Goal: Information Seeking & Learning: Compare options

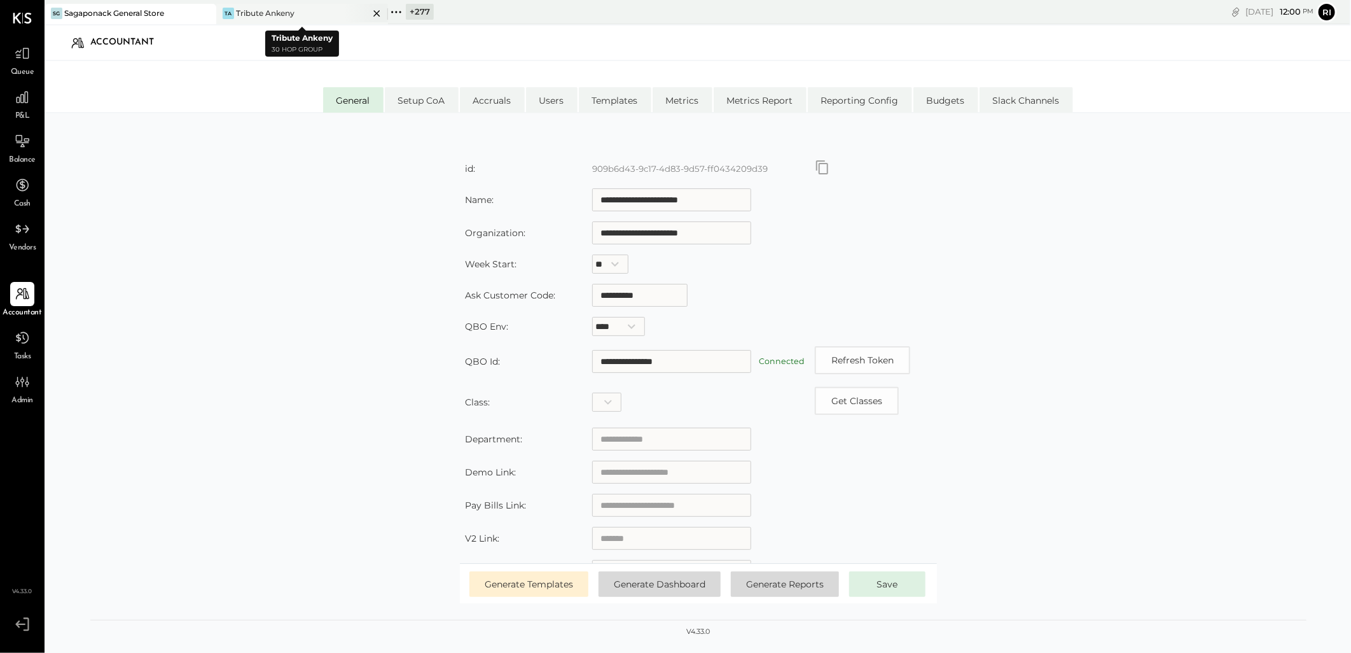
click at [373, 10] on icon at bounding box center [377, 13] width 16 height 15
click at [253, 10] on div "+ 278" at bounding box center [248, 12] width 28 height 16
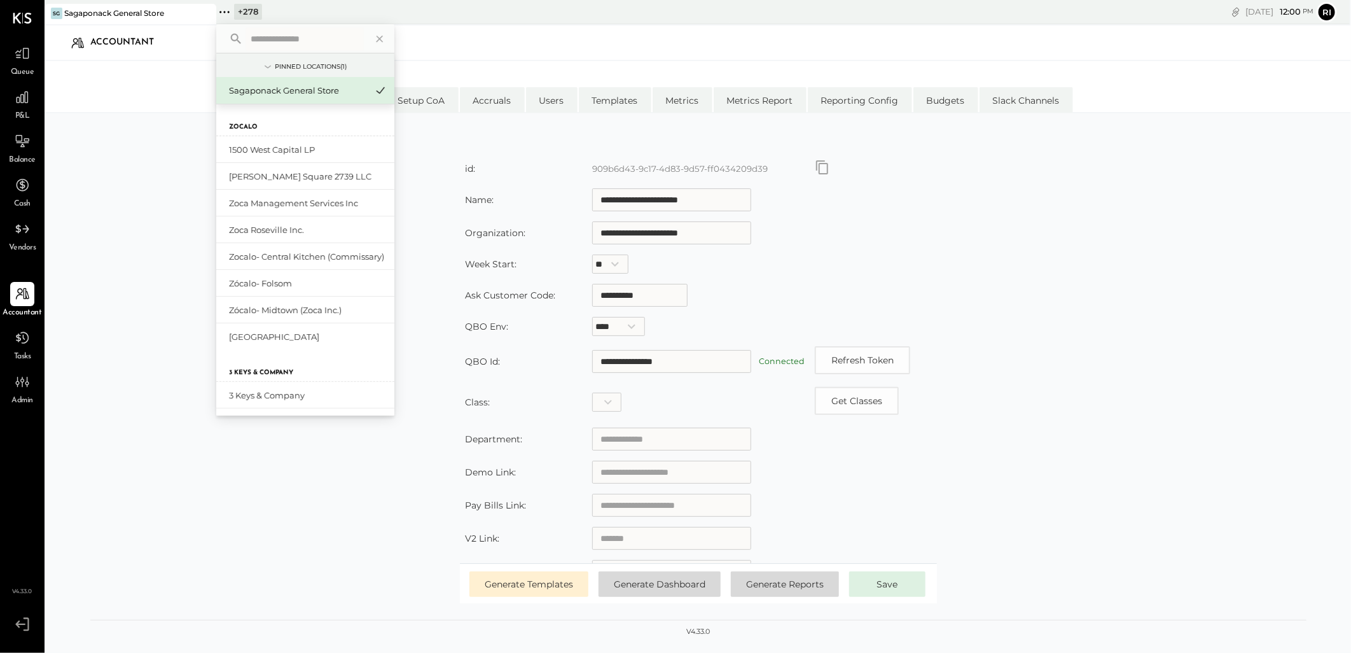
click at [268, 41] on input "text" at bounding box center [305, 38] width 118 height 23
type input "******"
click at [312, 149] on div "Che OBV (Che OBV LLC) - Ignite" at bounding box center [297, 150] width 137 height 12
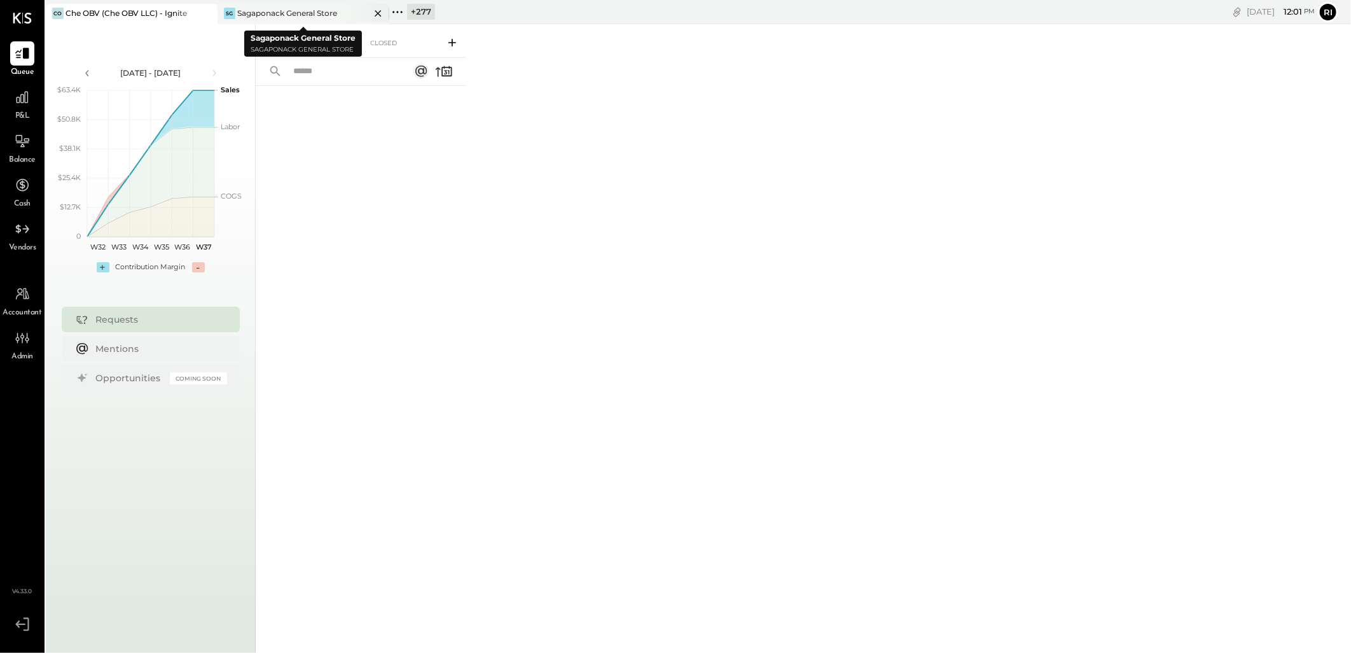
click at [379, 13] on icon at bounding box center [378, 13] width 16 height 15
click at [24, 98] on icon at bounding box center [22, 97] width 13 height 13
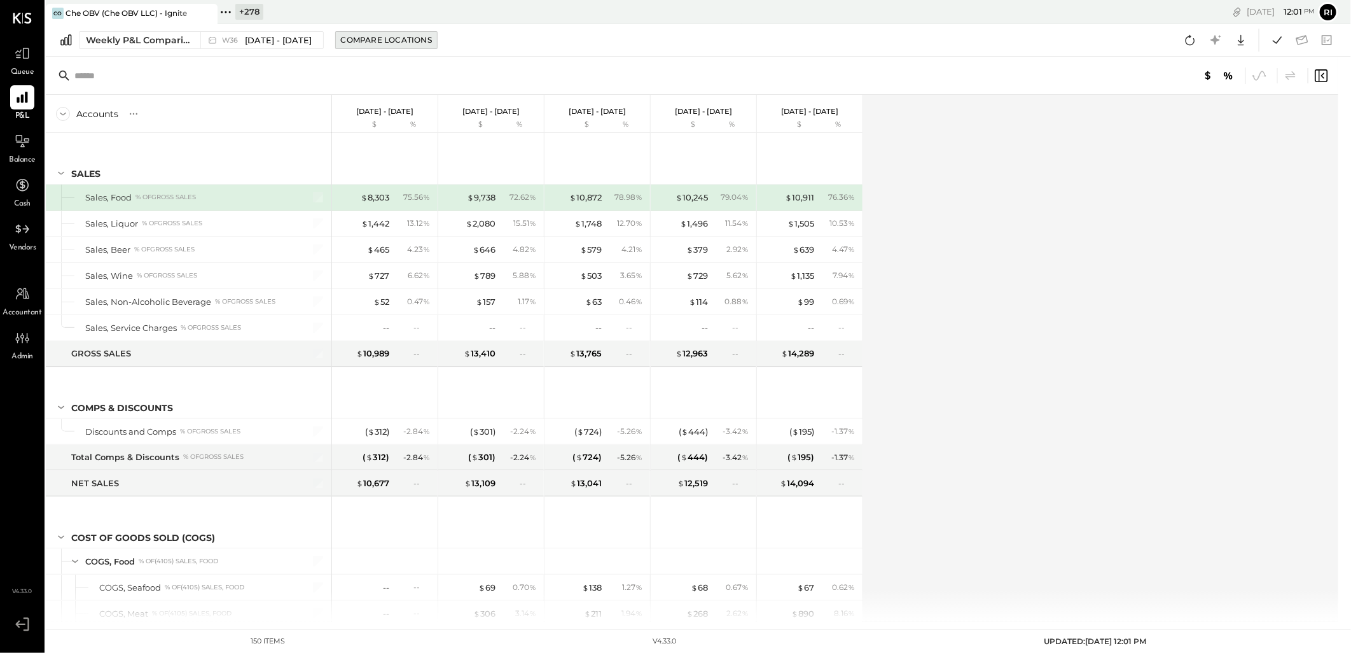
click at [372, 39] on div "Compare Locations" at bounding box center [386, 39] width 91 height 11
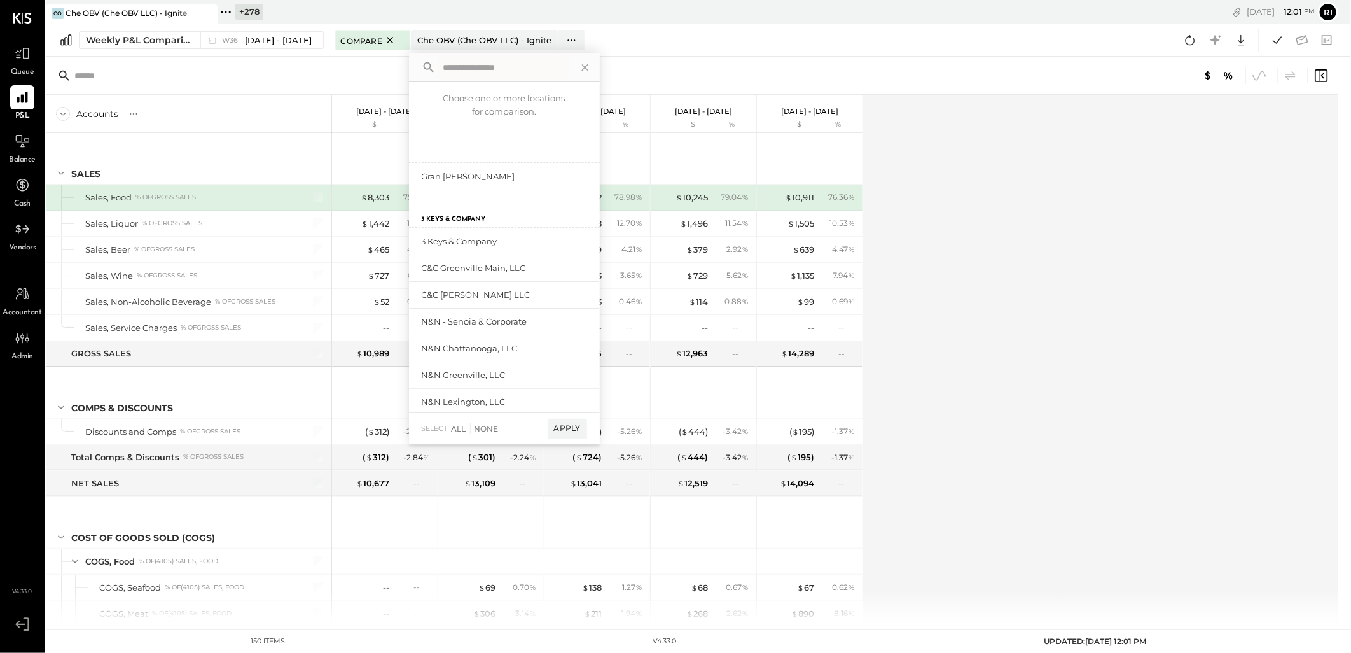
click at [441, 62] on input "text" at bounding box center [503, 67] width 131 height 23
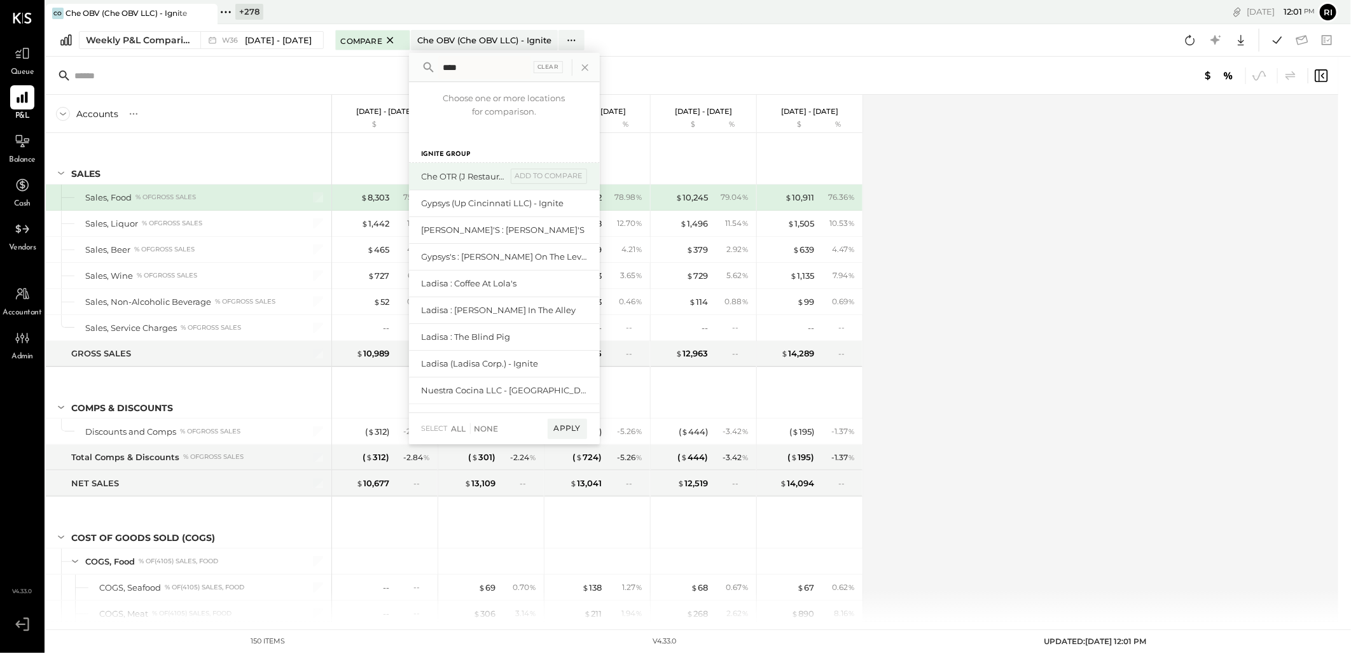
type input "****"
click at [491, 180] on div "Che OTR (J Restaurant LLC) - Ignite" at bounding box center [464, 177] width 85 height 12
click at [550, 174] on div "add to compare" at bounding box center [549, 176] width 76 height 15
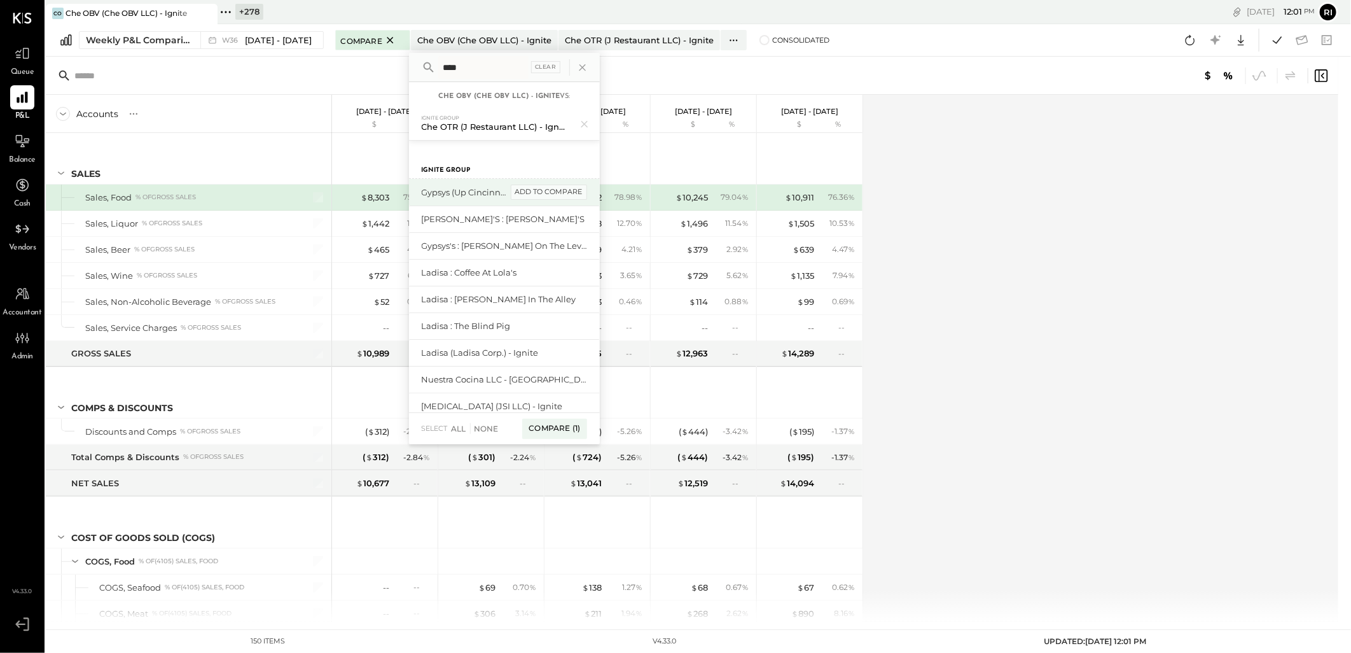
click at [548, 187] on div "add to compare" at bounding box center [549, 192] width 76 height 15
click at [542, 223] on div "add to compare" at bounding box center [549, 223] width 76 height 15
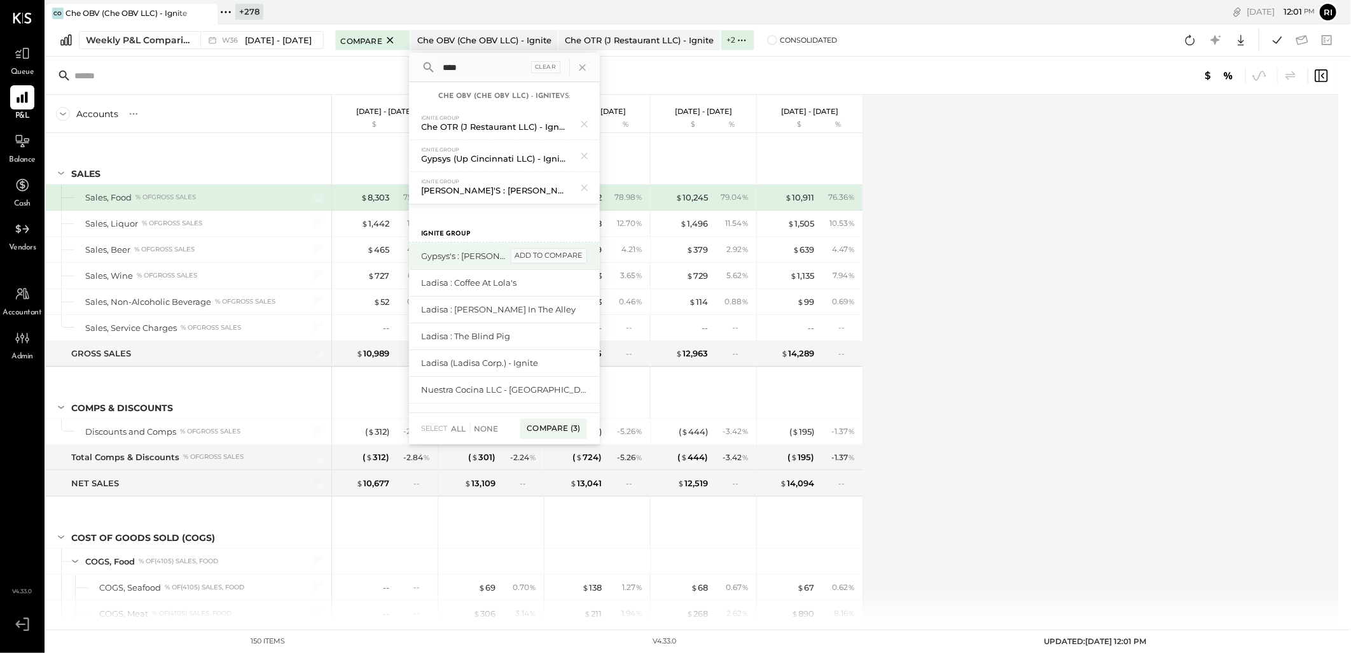
click at [542, 251] on div "add to compare" at bounding box center [549, 255] width 76 height 15
click at [0, 0] on div "add to compare" at bounding box center [0, 0] width 0 height 0
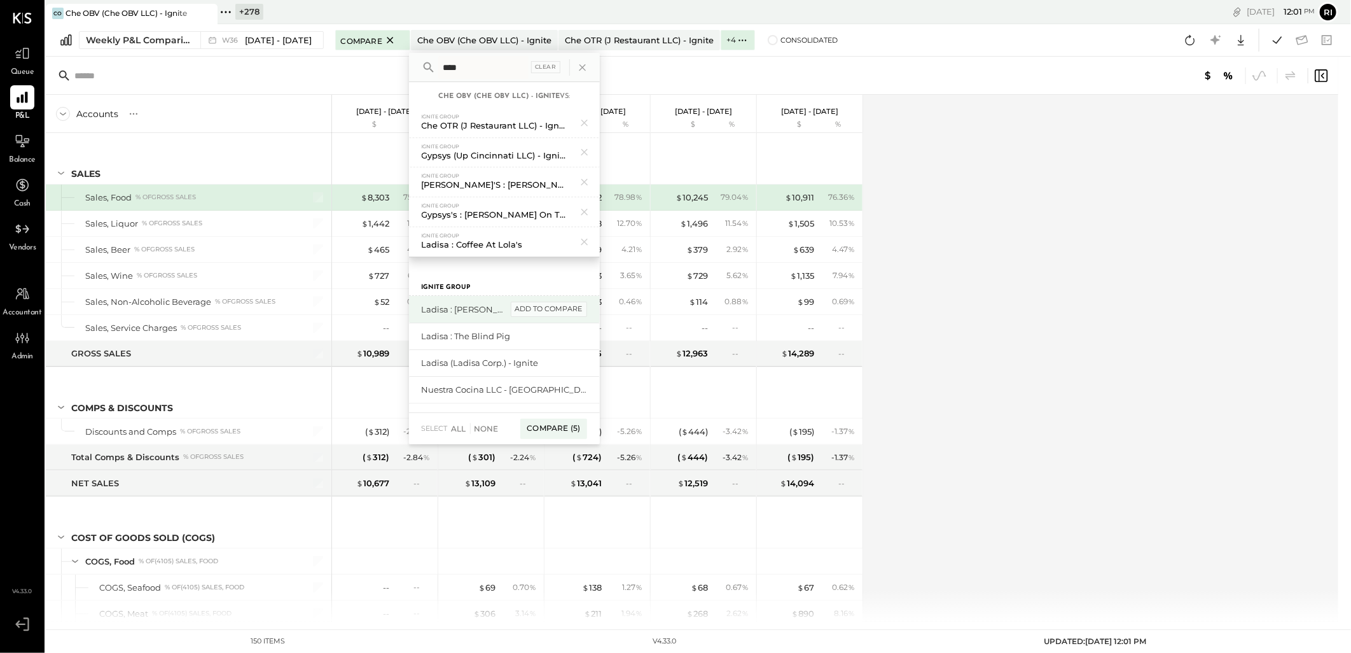
click at [545, 303] on div "add to compare" at bounding box center [549, 309] width 76 height 15
click at [543, 316] on div "add to compare" at bounding box center [549, 309] width 76 height 15
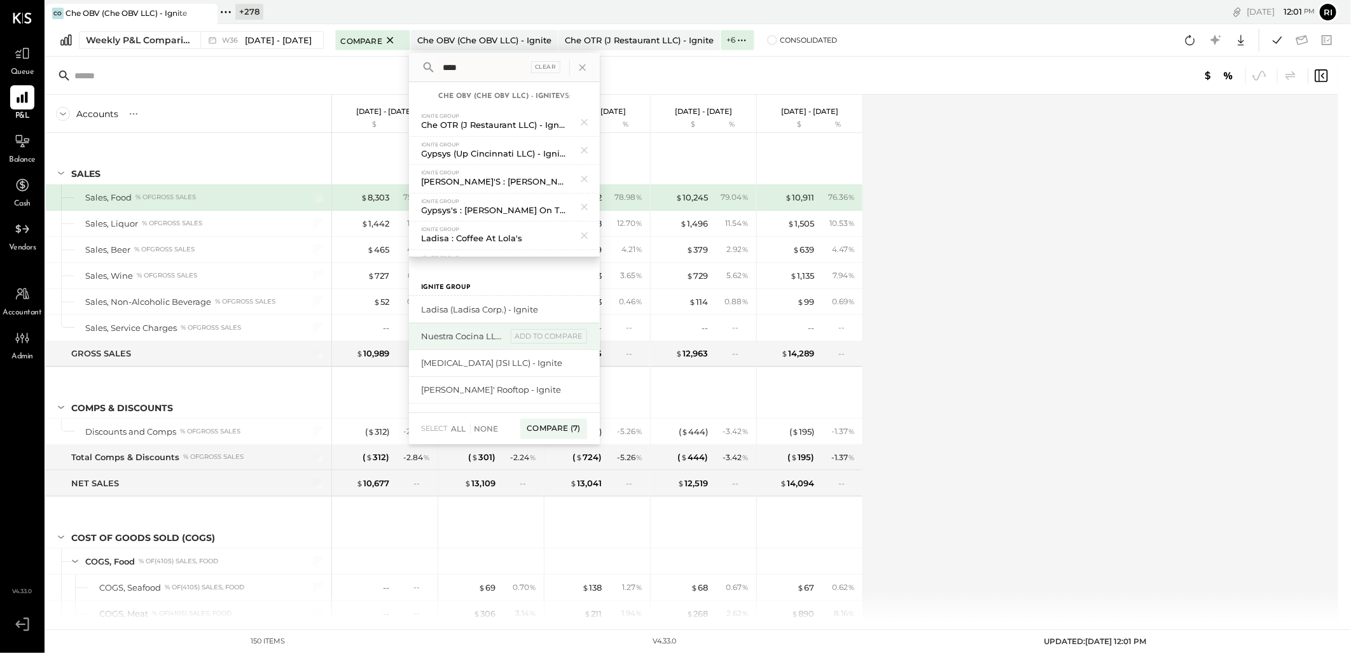
click at [546, 323] on div "Nuestra Cocina LLC - Ignite add to compare" at bounding box center [504, 336] width 191 height 27
click at [543, 329] on div "add to compare" at bounding box center [549, 336] width 76 height 15
click at [543, 312] on div "add to compare" at bounding box center [549, 309] width 76 height 15
click at [537, 327] on div "[PERSON_NAME]' Rooftop - Ignite add to compare" at bounding box center [504, 336] width 191 height 27
click at [543, 309] on div "add to compare" at bounding box center [549, 309] width 76 height 15
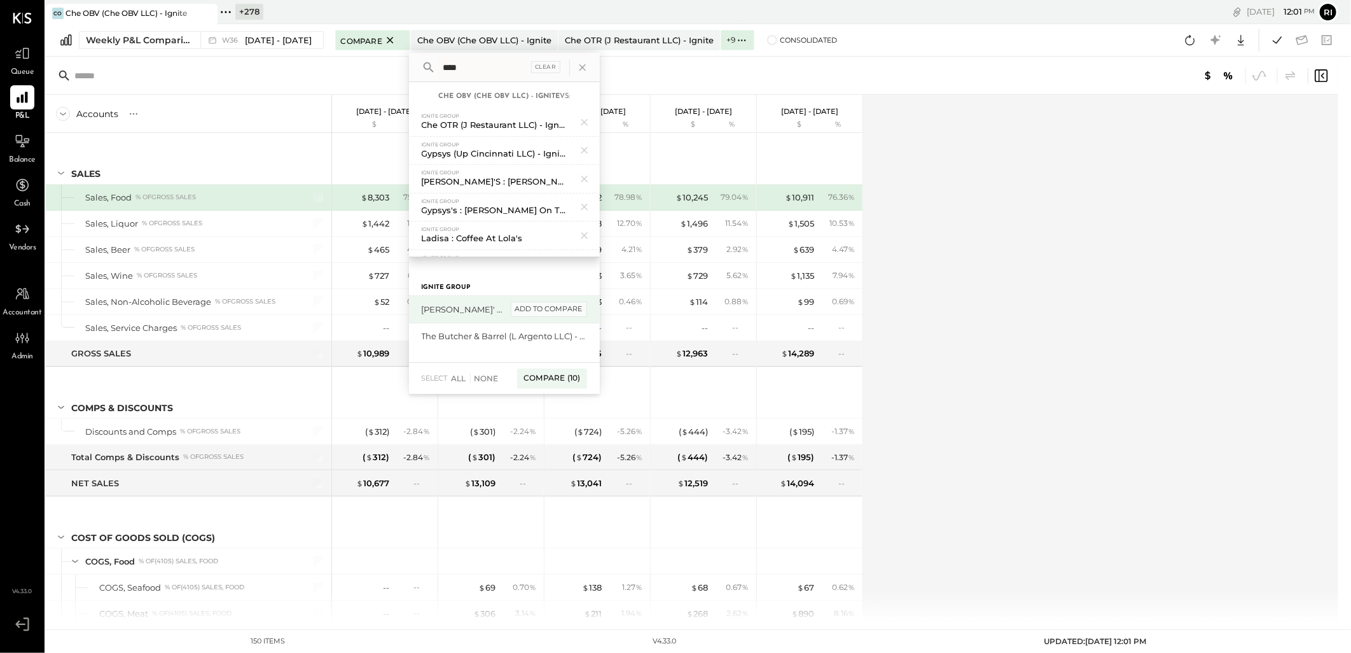
click at [538, 309] on div "add to compare" at bounding box center [549, 309] width 76 height 15
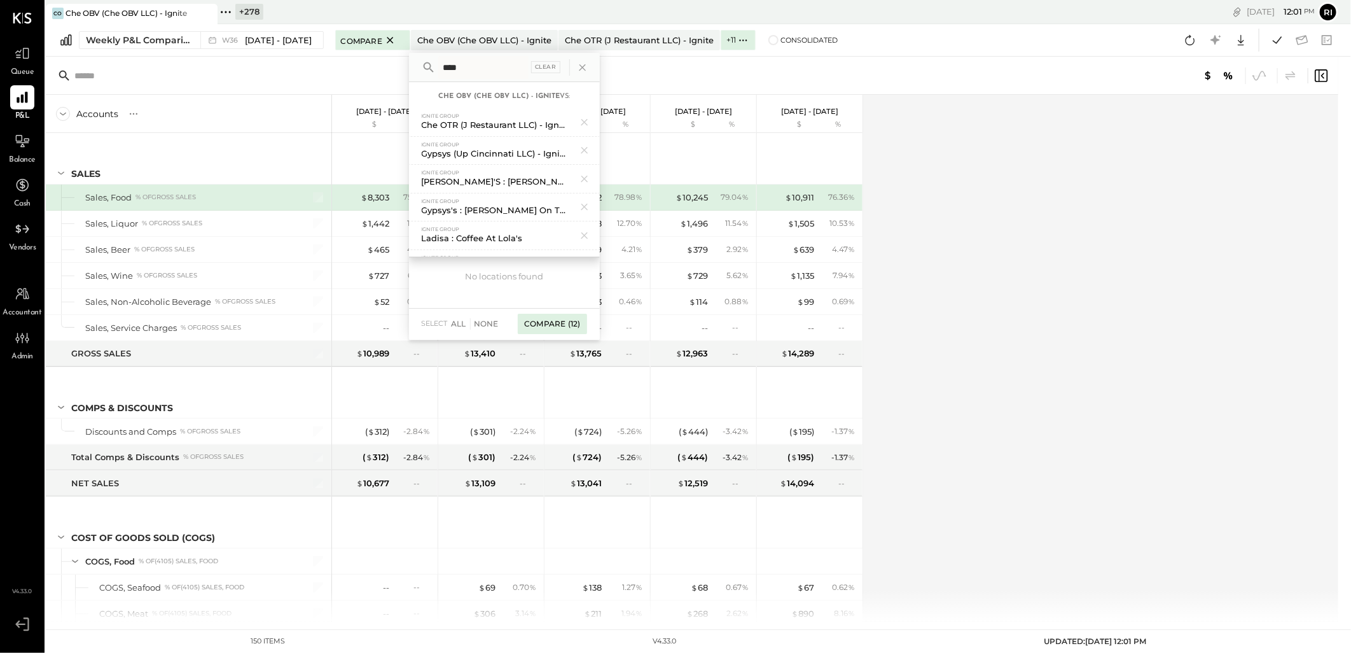
click at [537, 323] on div "Compare (12)" at bounding box center [552, 324] width 69 height 20
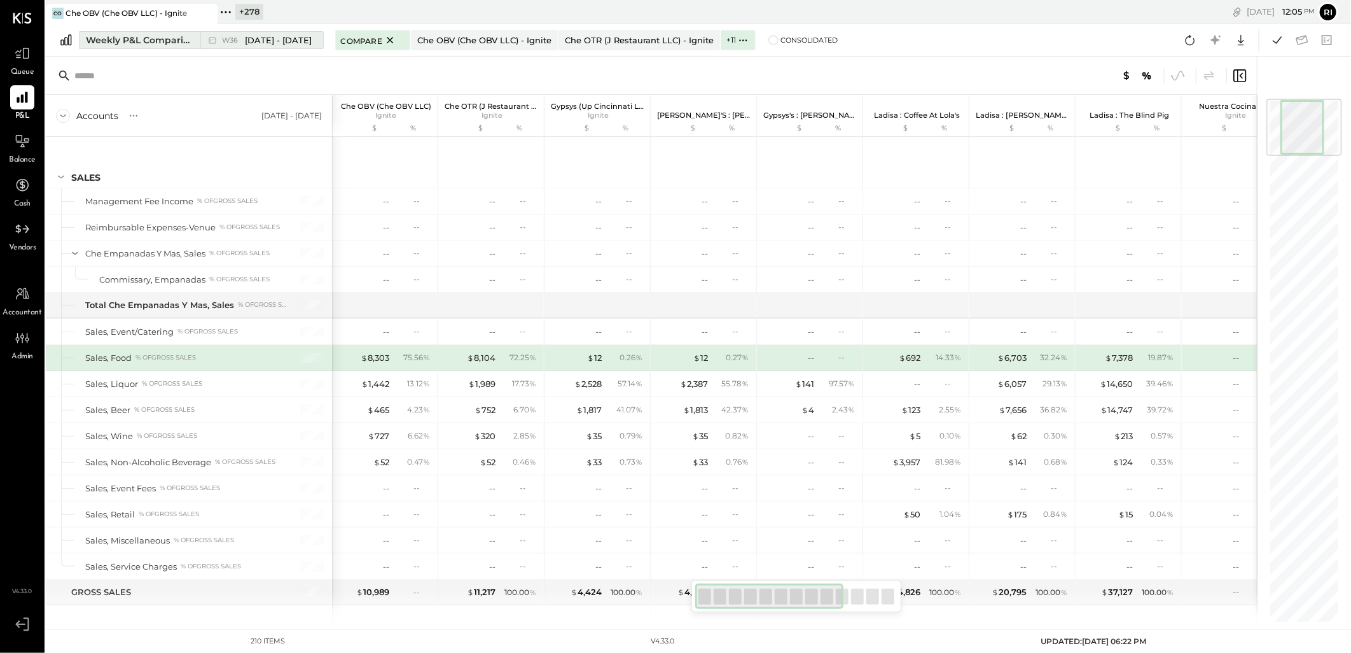
click at [246, 34] on span "[DATE] - [DATE]" at bounding box center [278, 40] width 67 height 12
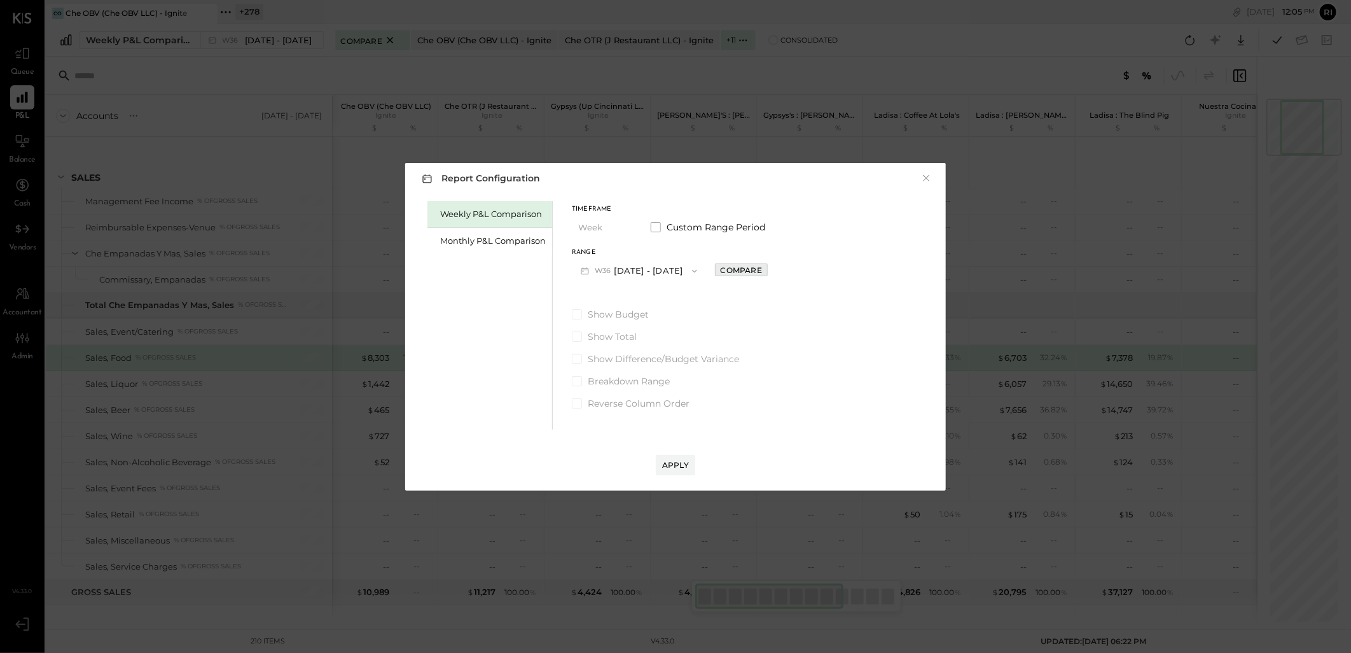
click at [721, 269] on div "Compare" at bounding box center [741, 270] width 41 height 11
click at [651, 268] on button "W36 [DATE] - [DATE]" at bounding box center [639, 271] width 134 height 24
click at [627, 320] on span "[DATE] - [DATE]" at bounding box center [633, 325] width 60 height 11
click at [678, 466] on div "Apply" at bounding box center [675, 464] width 27 height 11
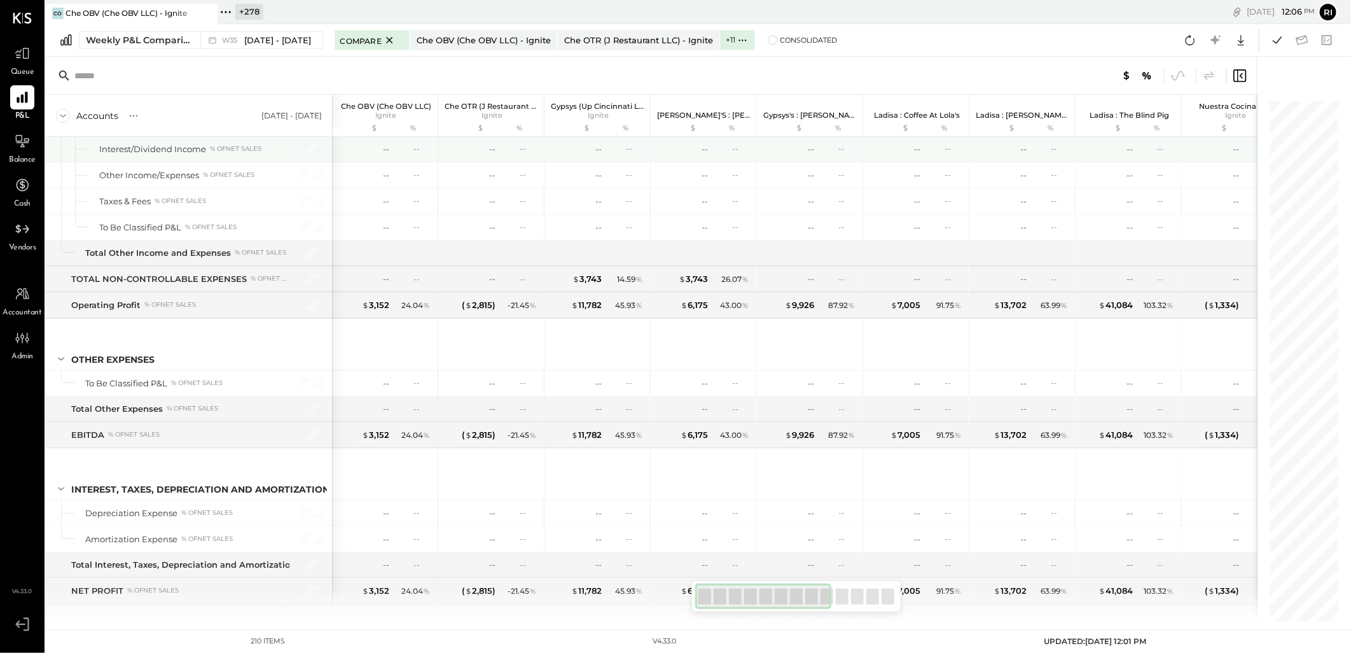
scroll to position [4692, 0]
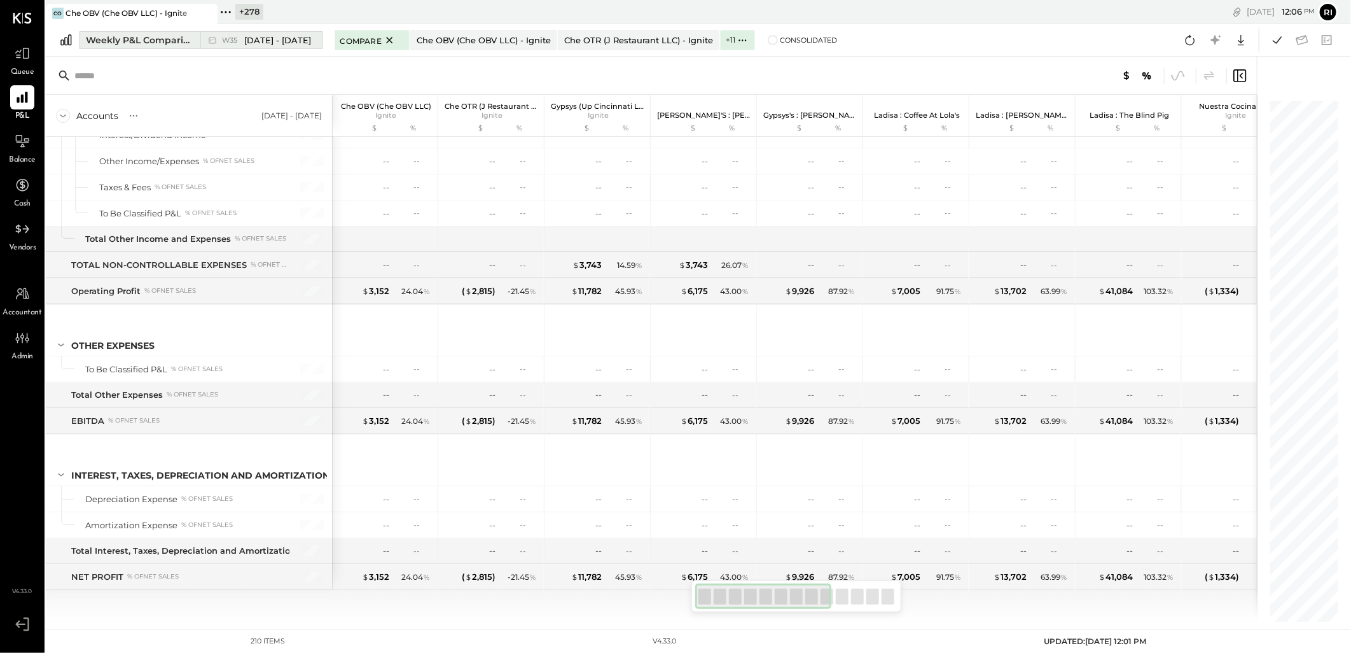
click at [111, 45] on div "Weekly P&L Comparison" at bounding box center [139, 40] width 107 height 13
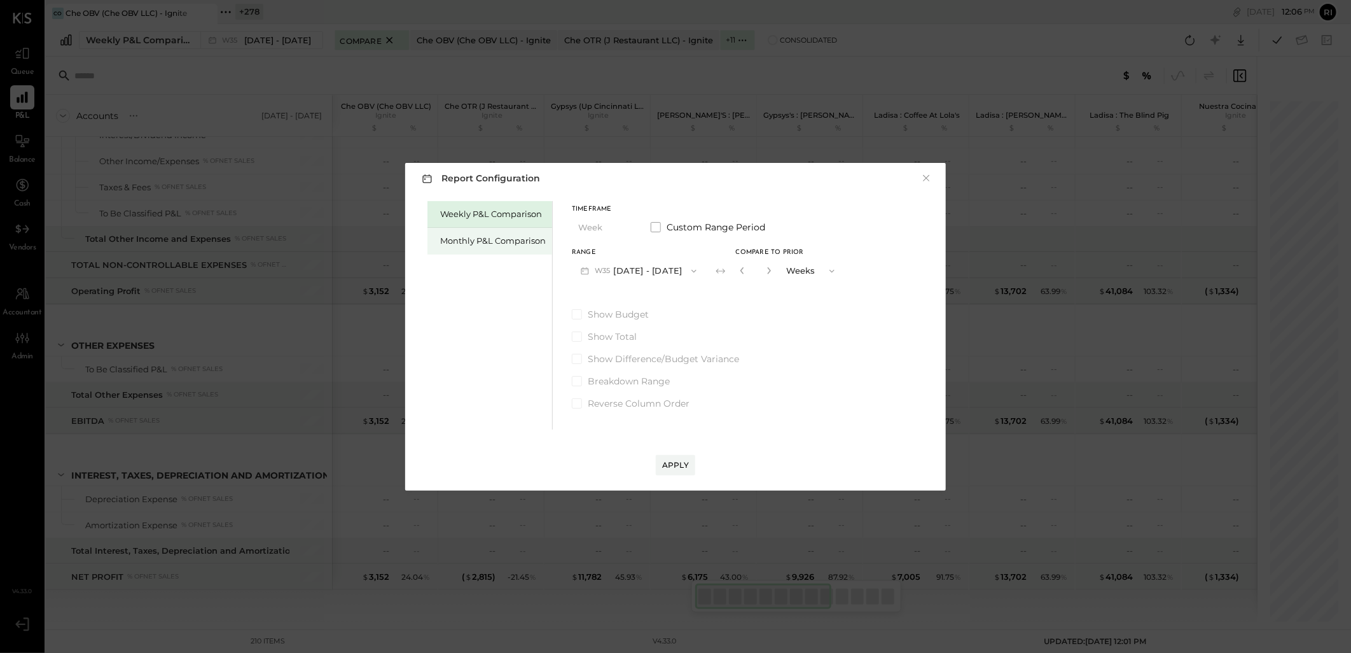
click at [500, 240] on div "Monthly P&L Comparison" at bounding box center [493, 241] width 106 height 12
click at [690, 272] on icon "button" at bounding box center [695, 271] width 10 height 10
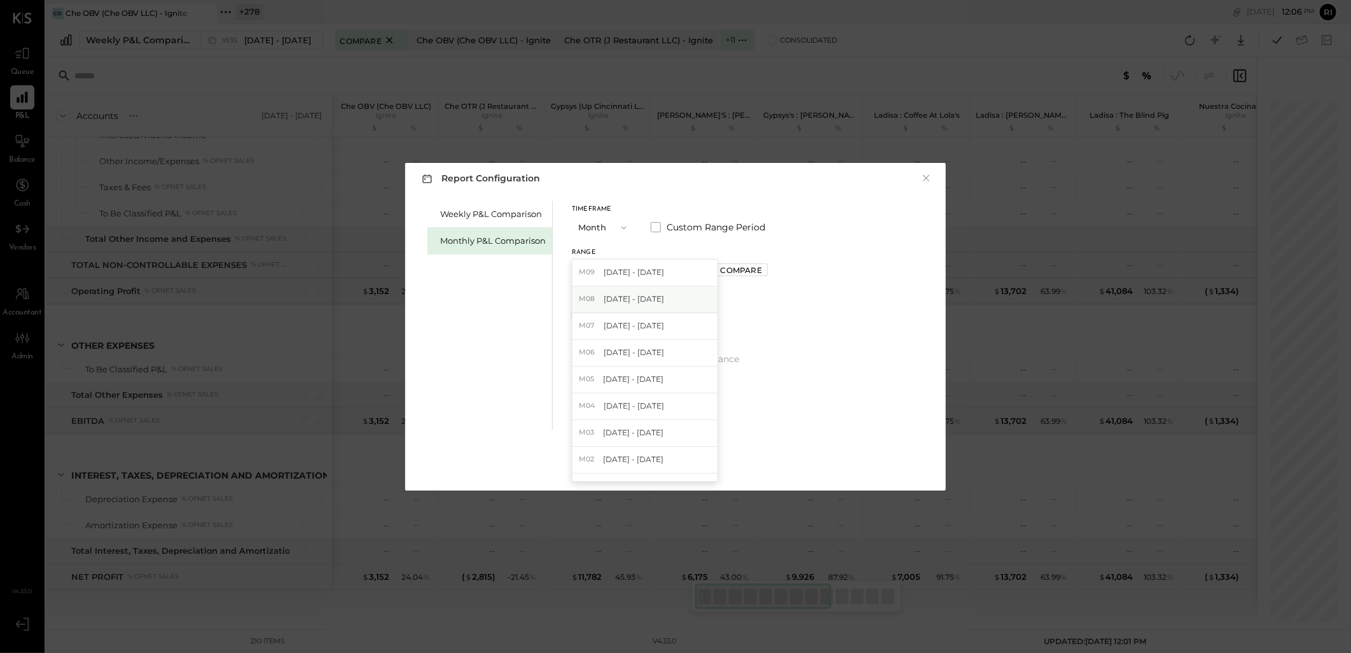
click at [636, 303] on span "[DATE] - [DATE]" at bounding box center [634, 298] width 60 height 11
click at [715, 274] on button "Compare" at bounding box center [741, 269] width 53 height 13
click at [667, 468] on div "Apply" at bounding box center [675, 464] width 27 height 11
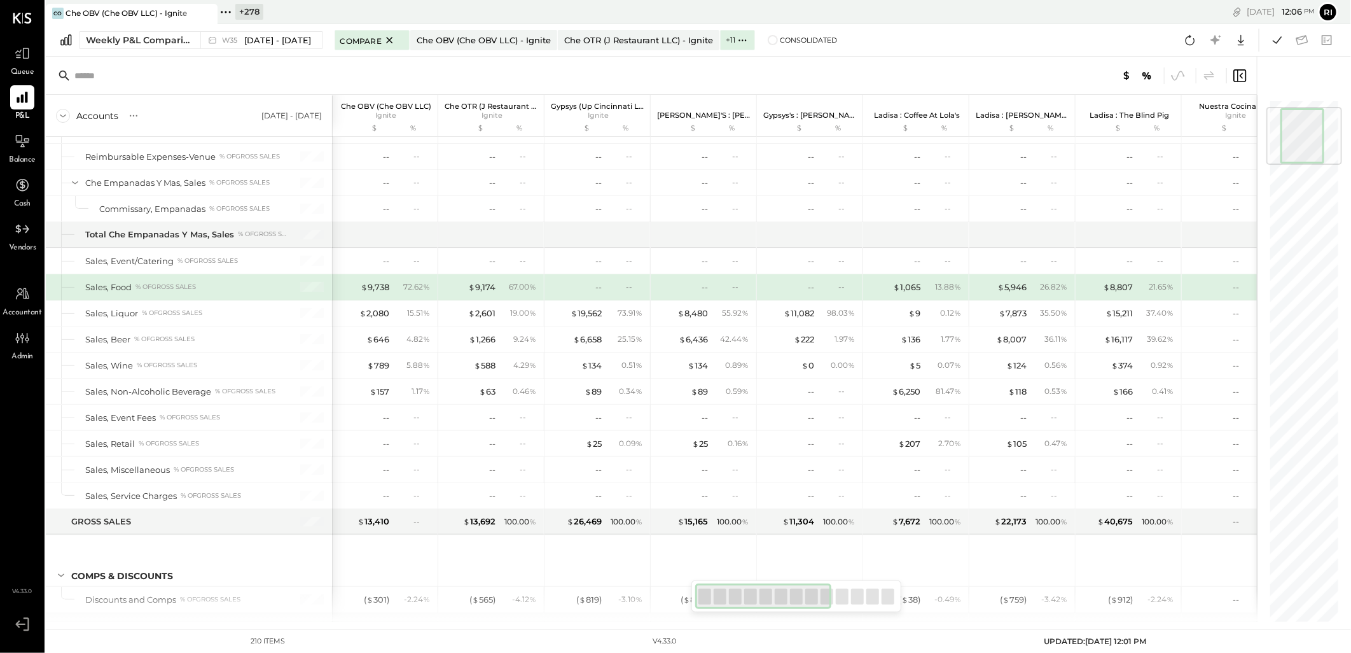
drag, startPoint x: 803, startPoint y: 600, endPoint x: 772, endPoint y: 599, distance: 31.2
click at [772, 599] on div at bounding box center [763, 595] width 136 height 25
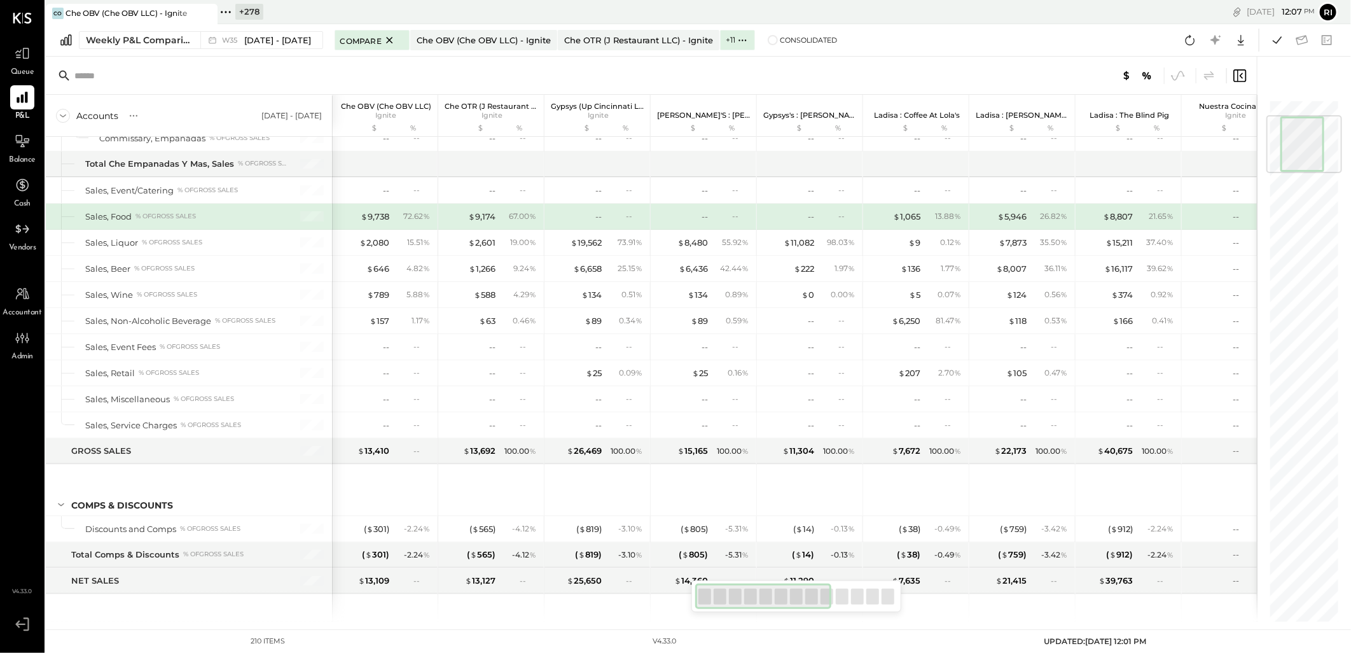
drag, startPoint x: 813, startPoint y: 599, endPoint x: 799, endPoint y: 601, distance: 14.2
click at [800, 602] on div at bounding box center [763, 595] width 136 height 25
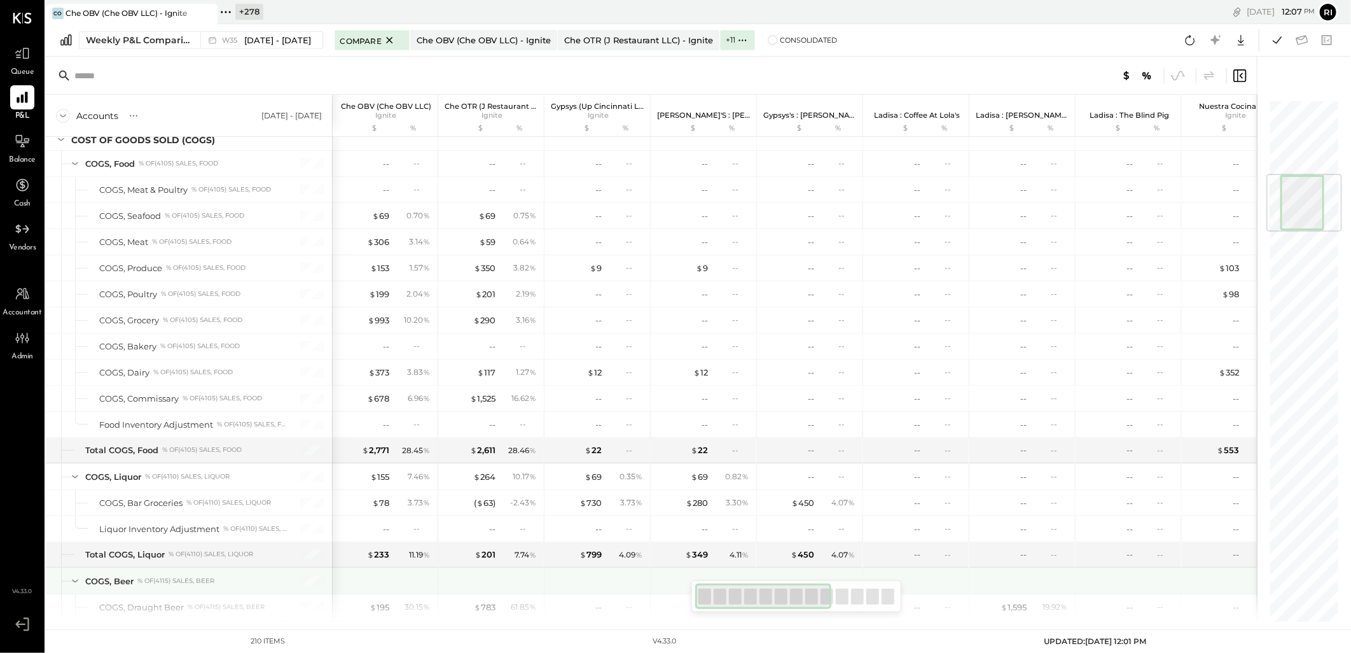
drag, startPoint x: 713, startPoint y: 594, endPoint x: 685, endPoint y: 594, distance: 28.6
click at [685, 594] on div "Accounts S % GL [DATE] - [DATE] Che OBV (Che OBV LLC) Ignite $ % Che OTR (J Res…" at bounding box center [651, 339] width 1211 height 565
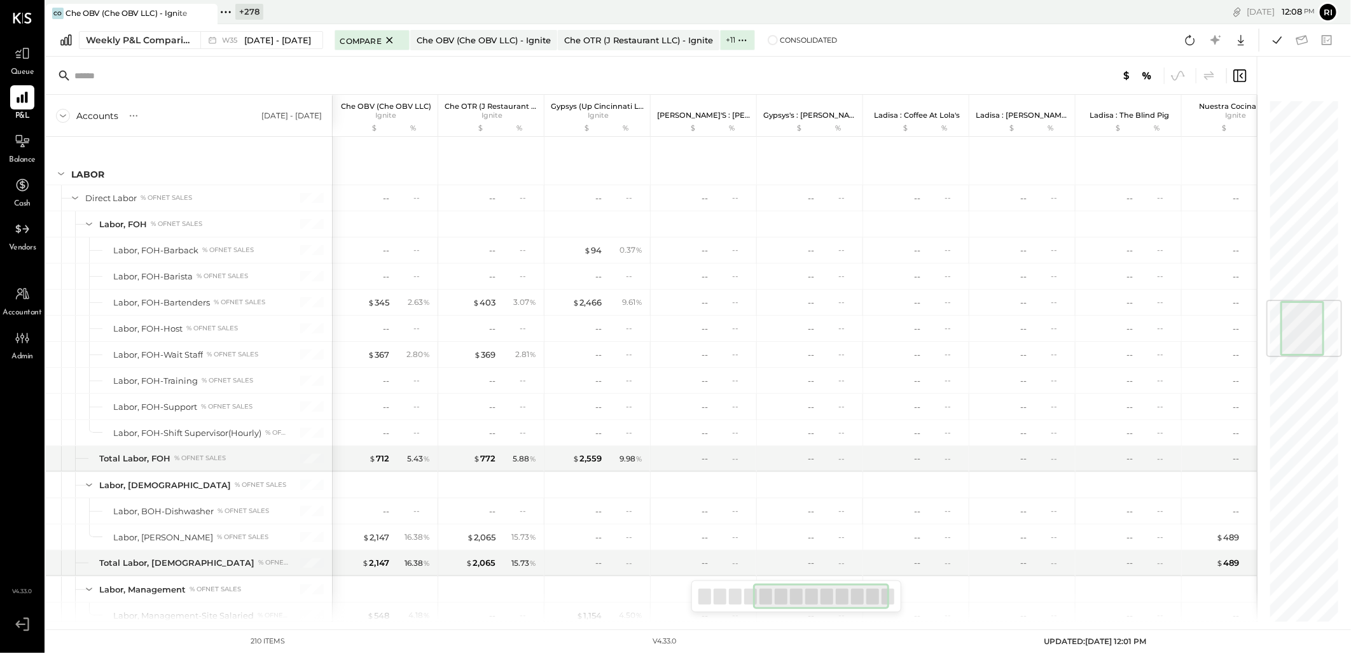
scroll to position [0, 455]
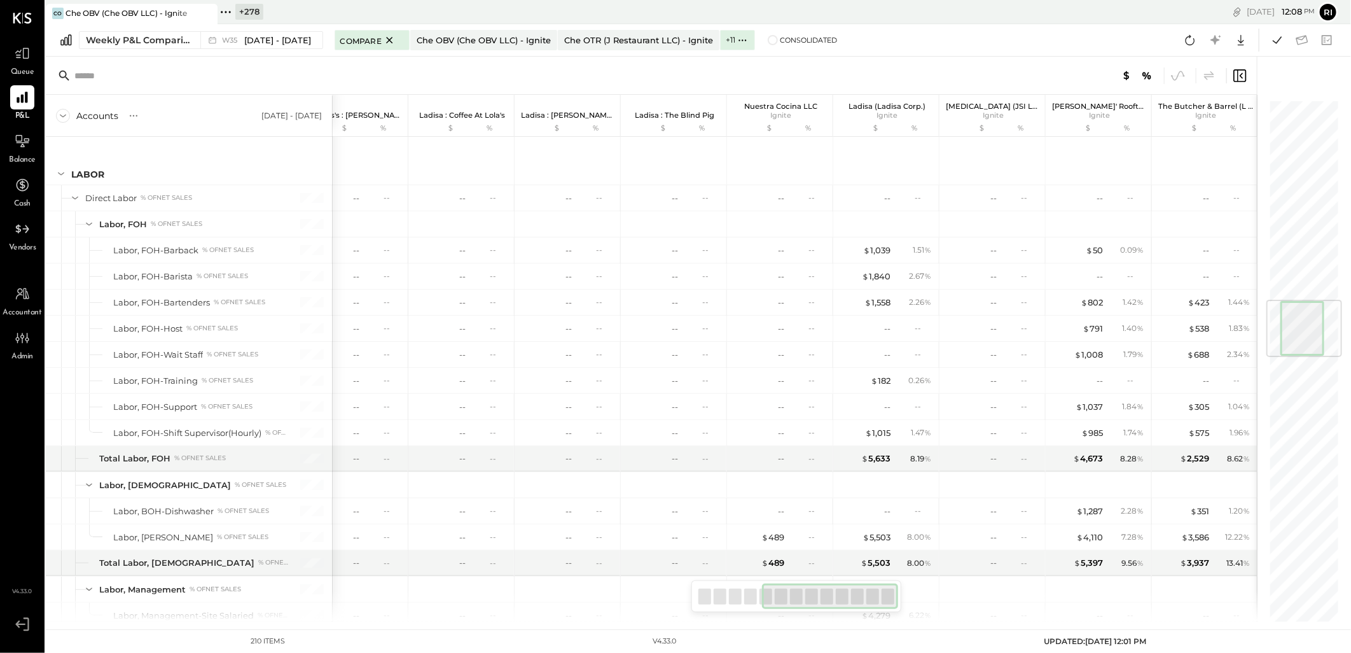
drag, startPoint x: 711, startPoint y: 601, endPoint x: 875, endPoint y: 612, distance: 164.5
click at [875, 612] on div at bounding box center [797, 596] width 210 height 32
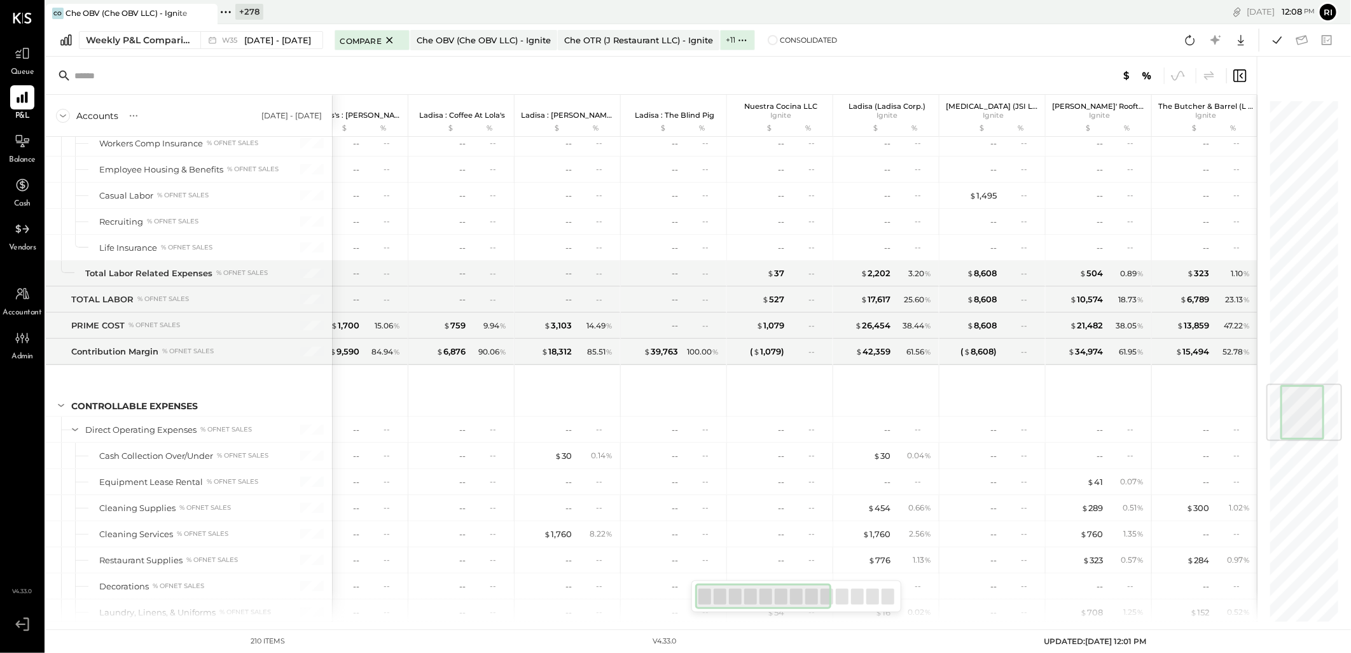
scroll to position [0, 0]
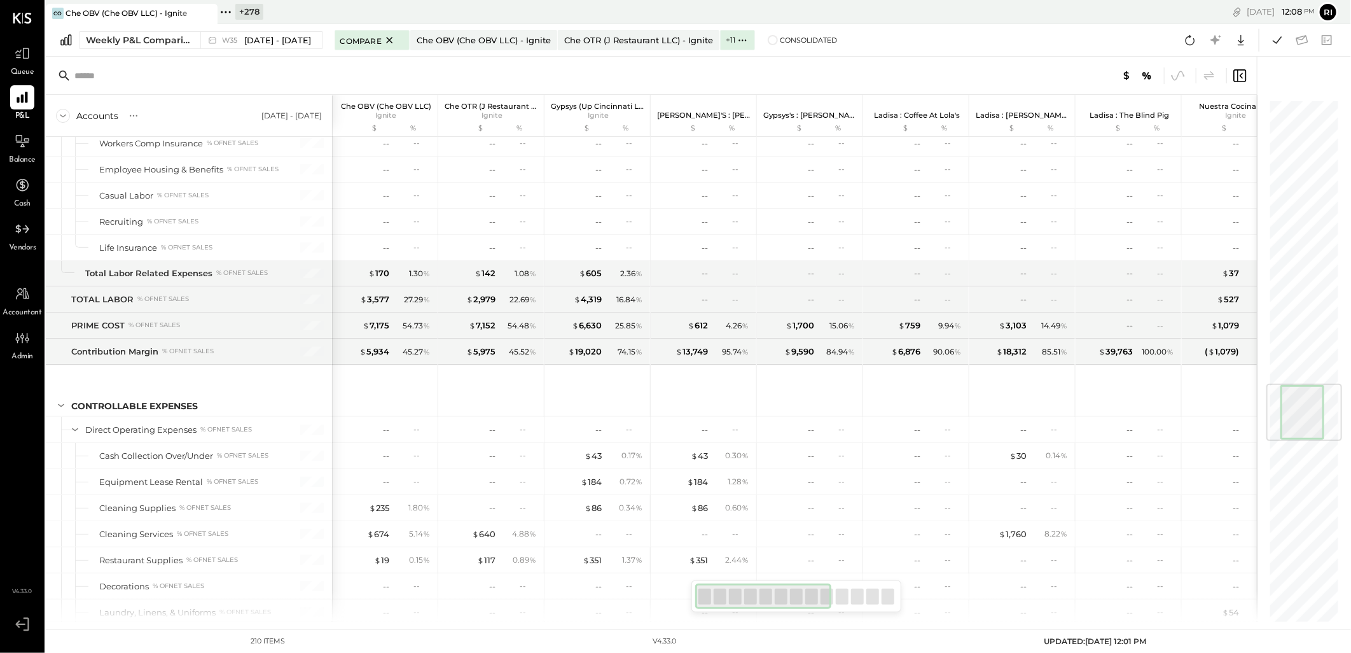
drag, startPoint x: 817, startPoint y: 606, endPoint x: 692, endPoint y: 607, distance: 124.7
click at [692, 608] on div at bounding box center [797, 596] width 210 height 32
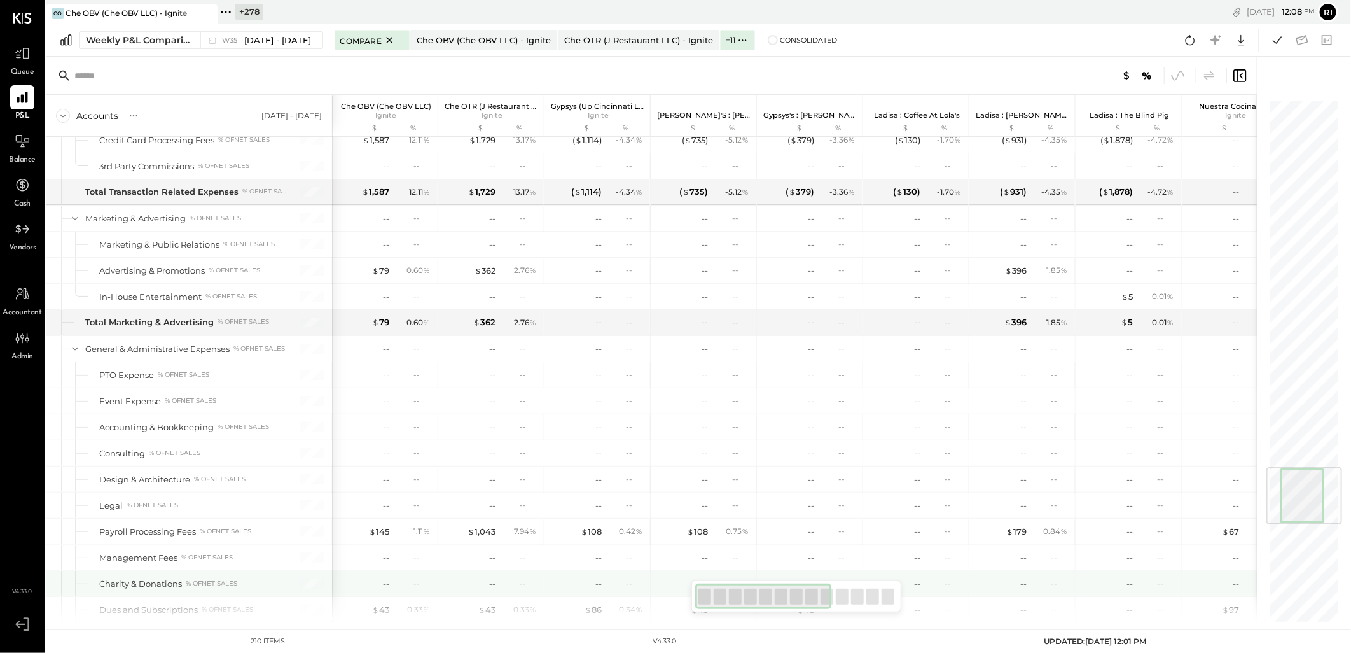
drag, startPoint x: 738, startPoint y: 598, endPoint x: 665, endPoint y: 592, distance: 73.4
click at [665, 592] on div "Accounts S % GL [DATE] - [DATE] Che OBV (Che OBV LLC) Ignite $ % Che OTR (J Res…" at bounding box center [651, 339] width 1211 height 565
drag, startPoint x: 741, startPoint y: 601, endPoint x: 636, endPoint y: 593, distance: 104.7
click at [671, 599] on div "Accounts S % GL [DATE] - [DATE] Che OBV (Che OBV LLC) Ignite $ % Che OTR (J Res…" at bounding box center [651, 339] width 1211 height 565
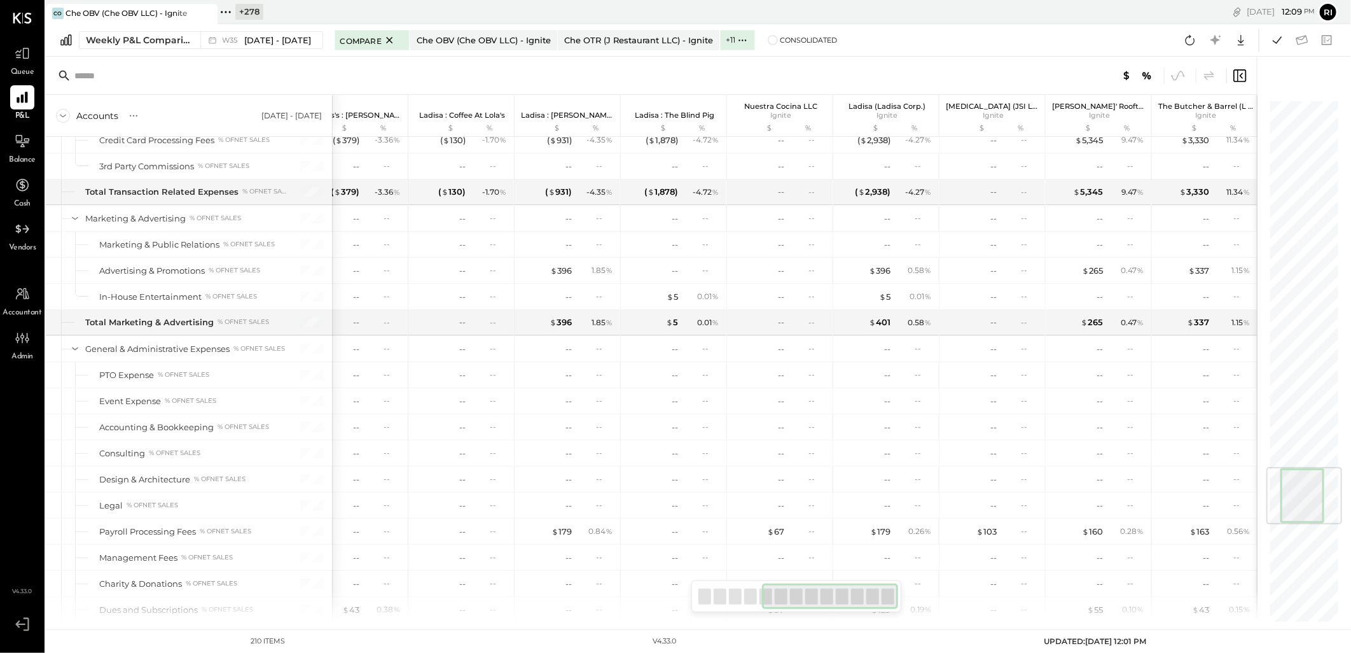
drag, startPoint x: 752, startPoint y: 600, endPoint x: 743, endPoint y: 599, distance: 9.0
click at [762, 599] on div at bounding box center [830, 595] width 136 height 25
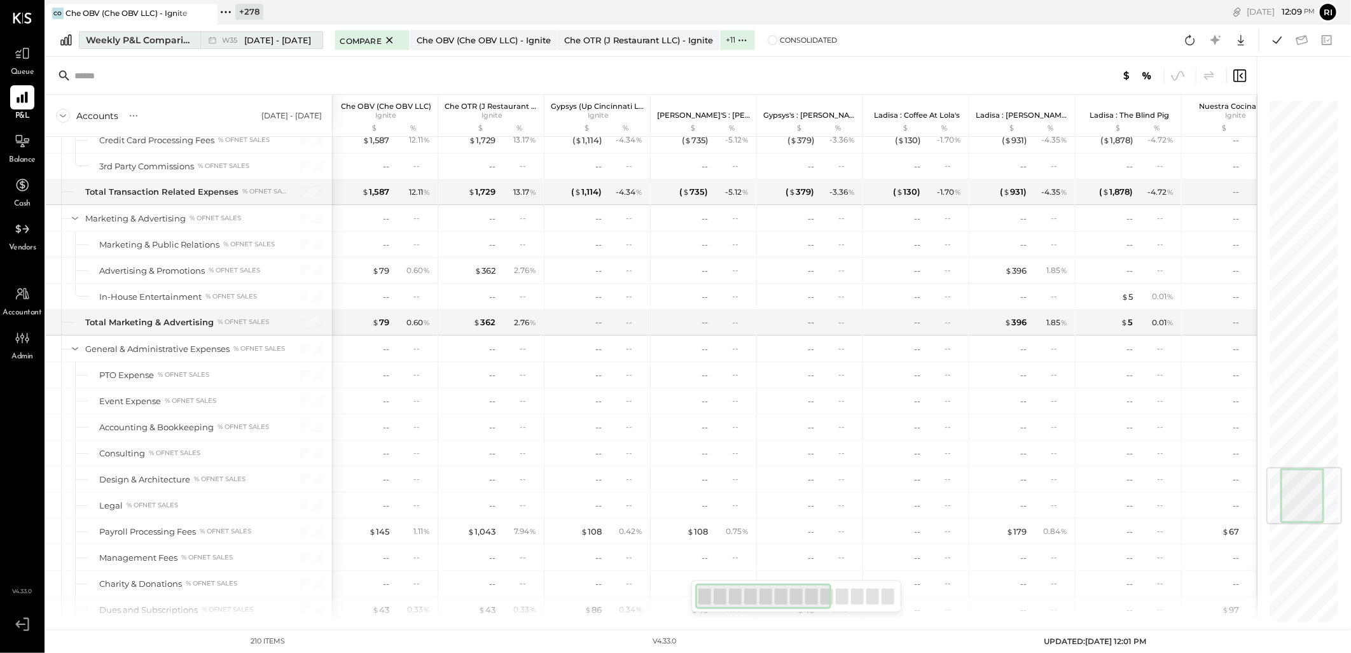
click at [99, 38] on div "Weekly P&L Comparison" at bounding box center [139, 40] width 107 height 13
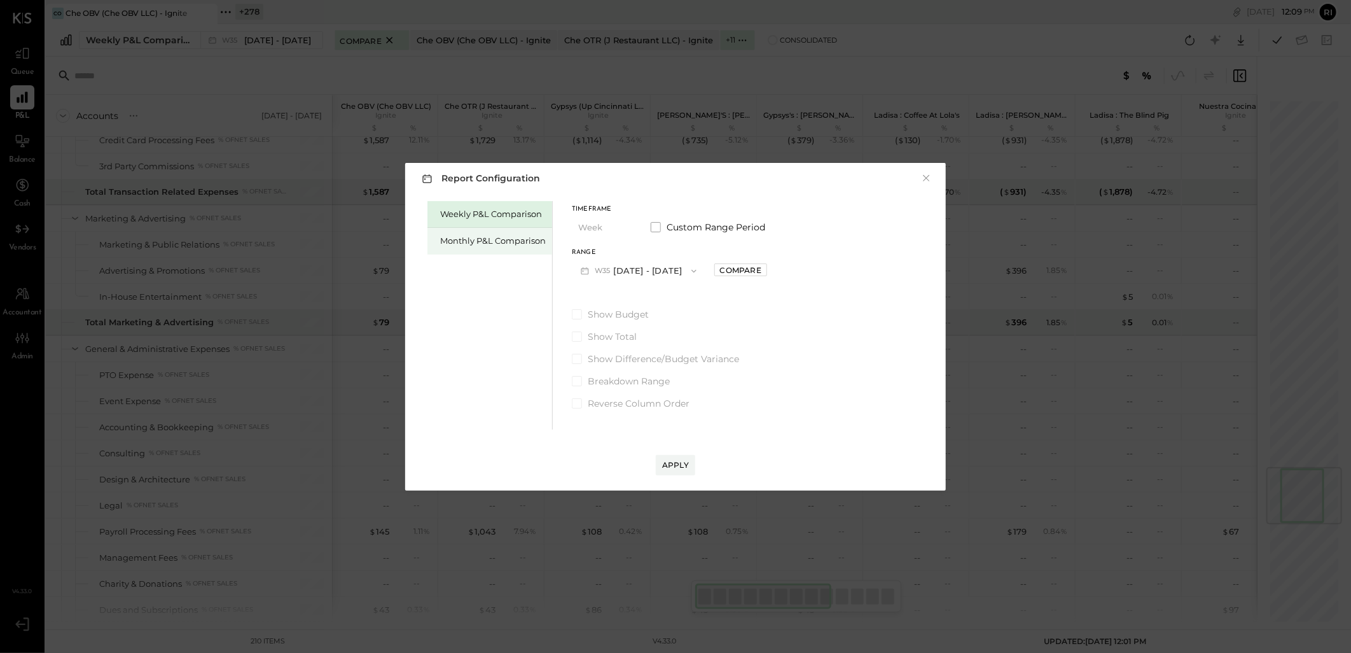
click at [486, 230] on div "Monthly P&L Comparison" at bounding box center [490, 241] width 125 height 27
click at [692, 271] on icon "button" at bounding box center [694, 270] width 5 height 3
click at [634, 301] on span "[DATE] - [DATE]" at bounding box center [634, 298] width 60 height 11
click at [784, 335] on div "Weekly P&L Comparison Monthly P&L Comparison Timeframe Month Custom Range Perio…" at bounding box center [675, 314] width 515 height 232
click at [676, 466] on div "Apply" at bounding box center [675, 464] width 27 height 11
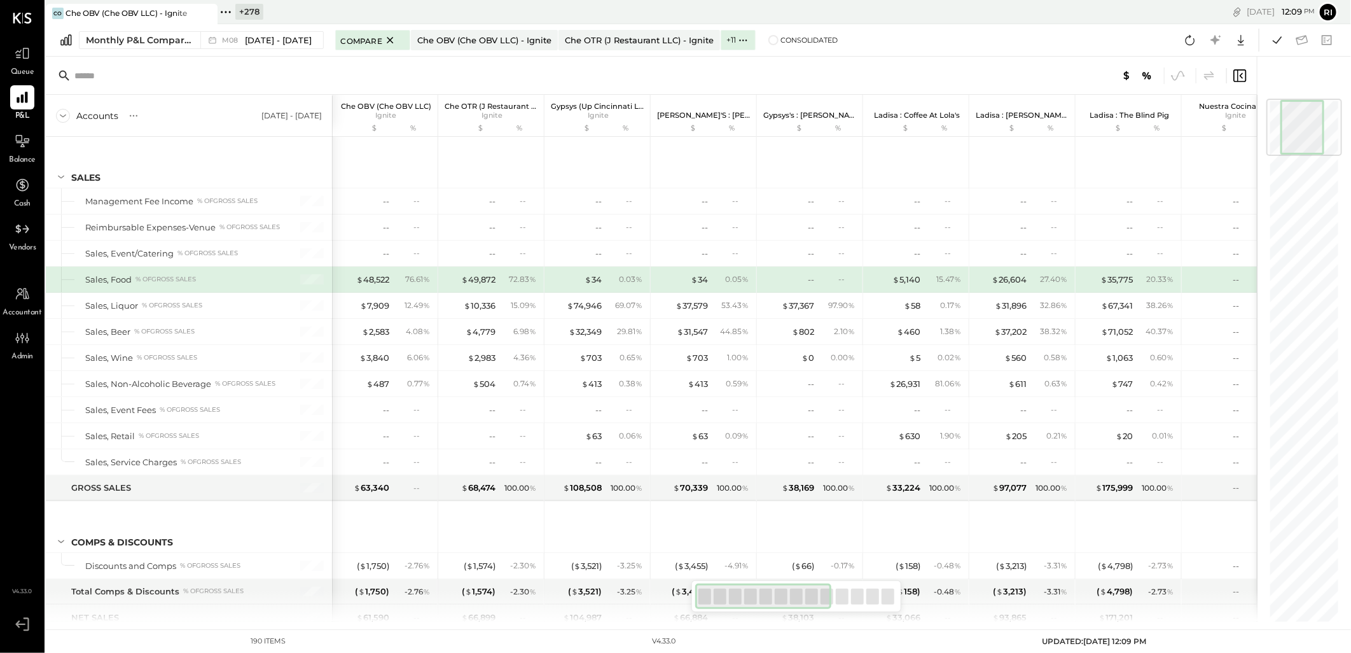
drag, startPoint x: 753, startPoint y: 592, endPoint x: 700, endPoint y: 589, distance: 52.9
click at [700, 589] on div at bounding box center [763, 595] width 136 height 25
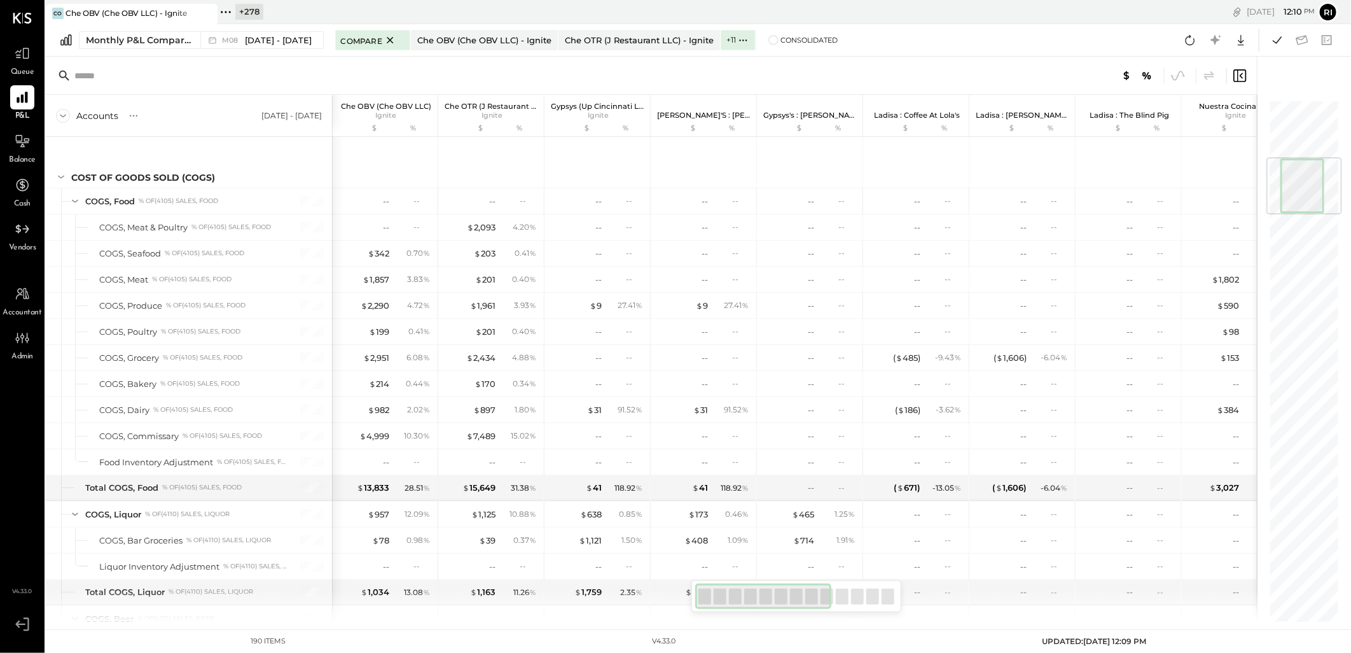
drag, startPoint x: 749, startPoint y: 601, endPoint x: 726, endPoint y: 601, distance: 22.9
click at [726, 601] on div at bounding box center [763, 595] width 136 height 25
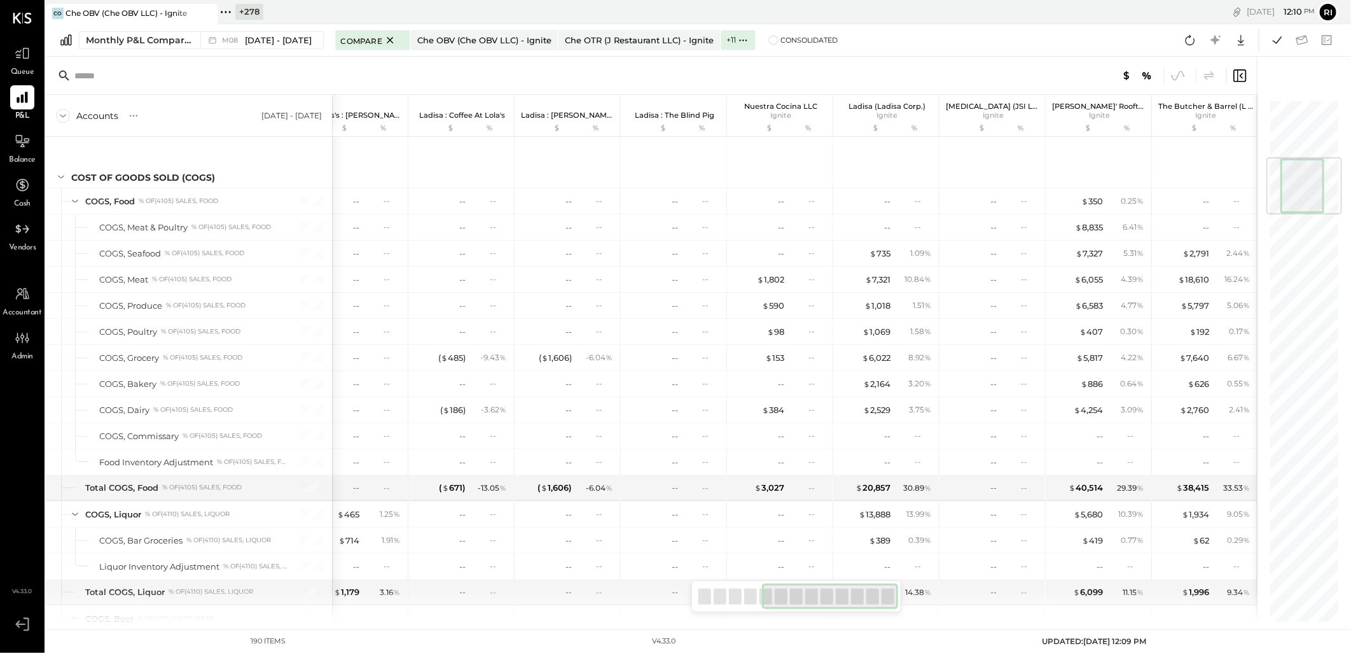
drag, startPoint x: 727, startPoint y: 601, endPoint x: 851, endPoint y: 607, distance: 124.2
click at [851, 607] on div at bounding box center [830, 595] width 136 height 25
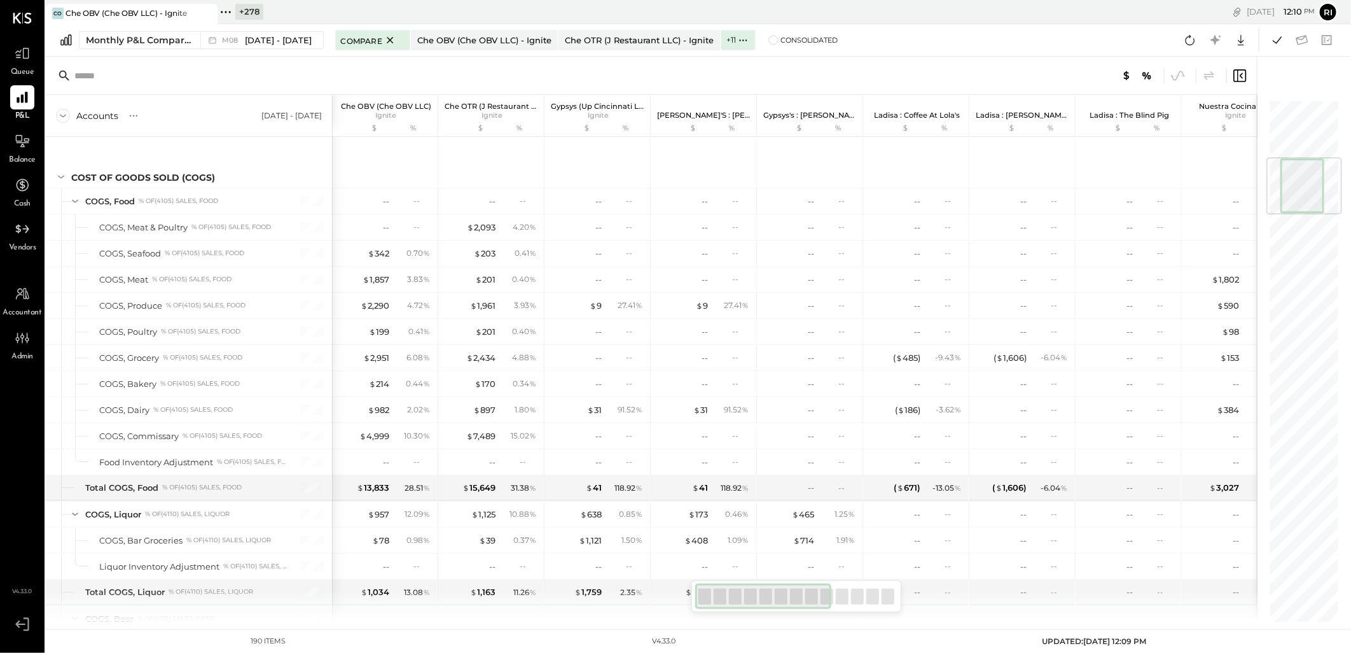
drag, startPoint x: 788, startPoint y: 606, endPoint x: 683, endPoint y: 608, distance: 104.4
click at [683, 608] on div "Accounts S % GL [DATE] - [DATE] Che OBV (Che OBV LLC) Ignite $ % Che OTR (J Res…" at bounding box center [651, 339] width 1211 height 565
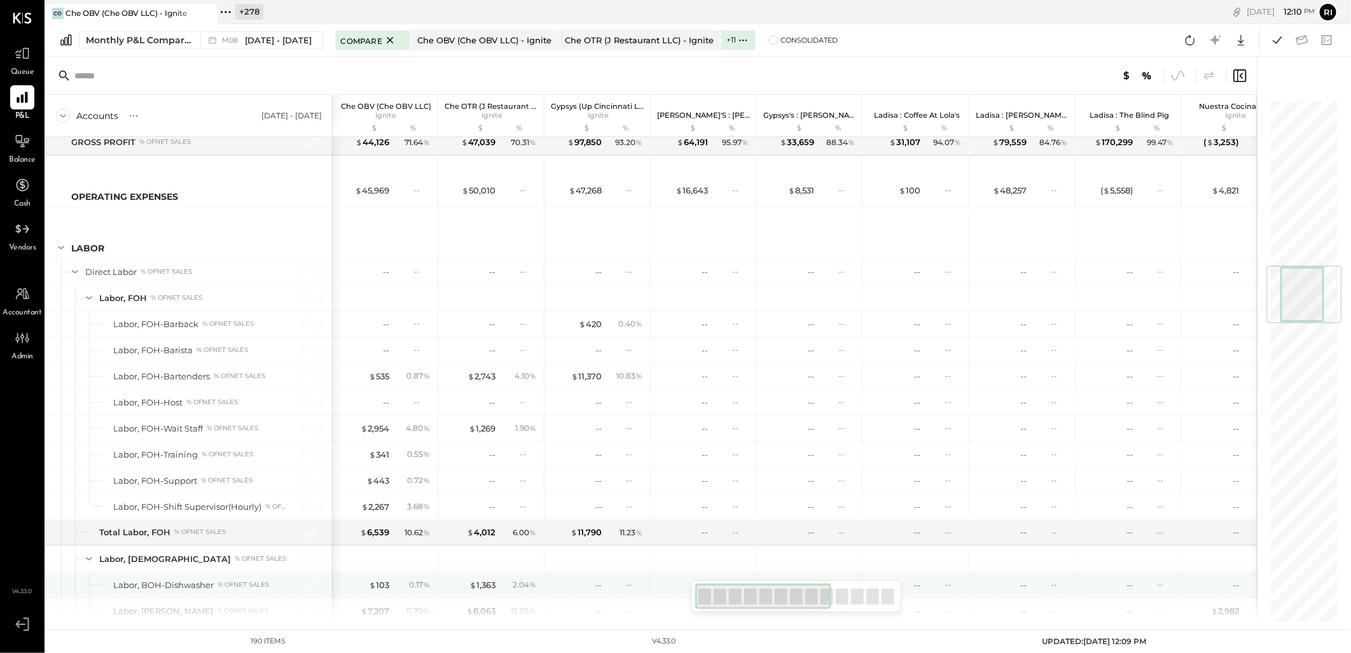
drag, startPoint x: 756, startPoint y: 594, endPoint x: 672, endPoint y: 583, distance: 84.8
click at [676, 592] on div "Accounts S % GL [DATE] - [DATE] Che OBV (Che OBV LLC) Ignite $ % Che OTR (J Res…" at bounding box center [651, 339] width 1211 height 565
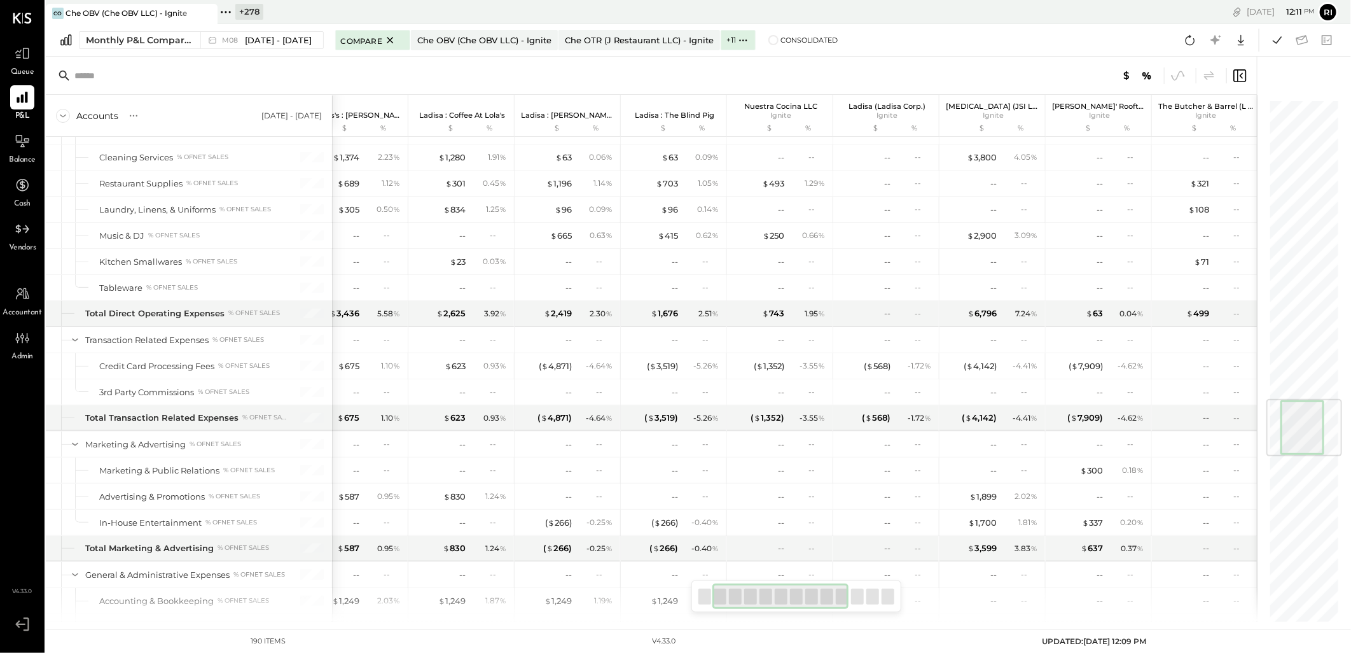
scroll to position [0, 455]
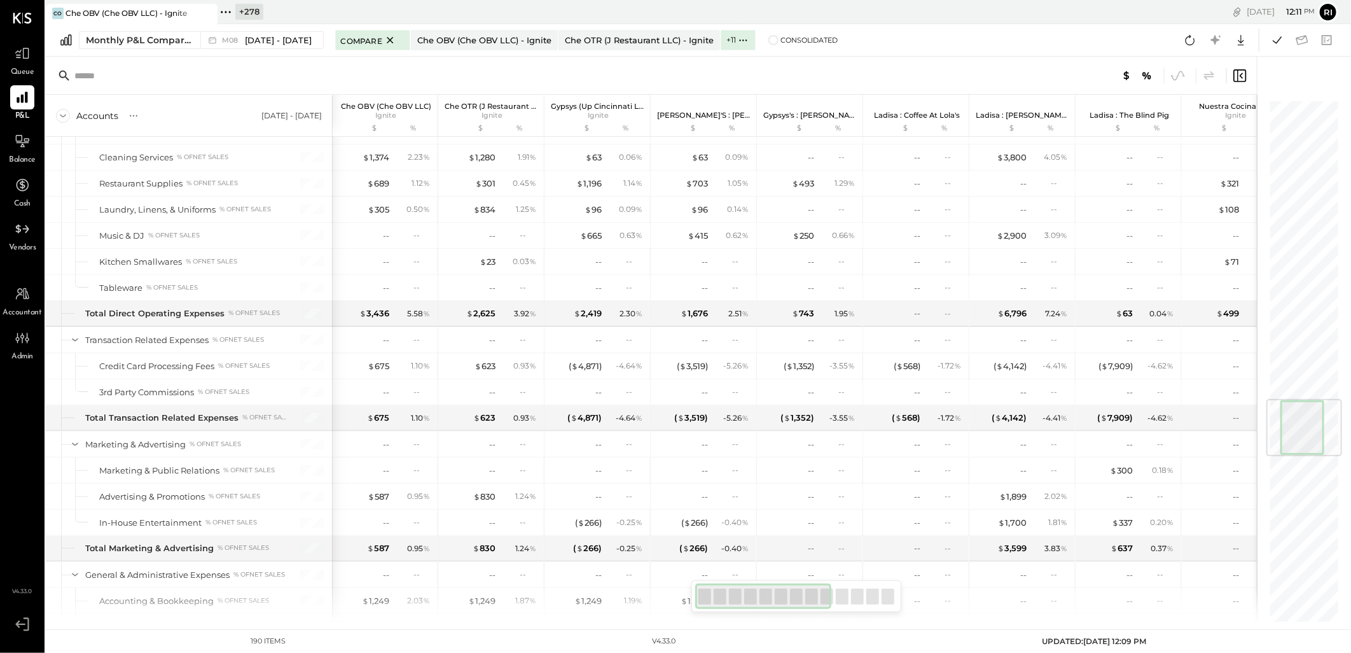
drag, startPoint x: 743, startPoint y: 596, endPoint x: 651, endPoint y: 479, distance: 148.2
click at [694, 581] on div at bounding box center [797, 596] width 210 height 32
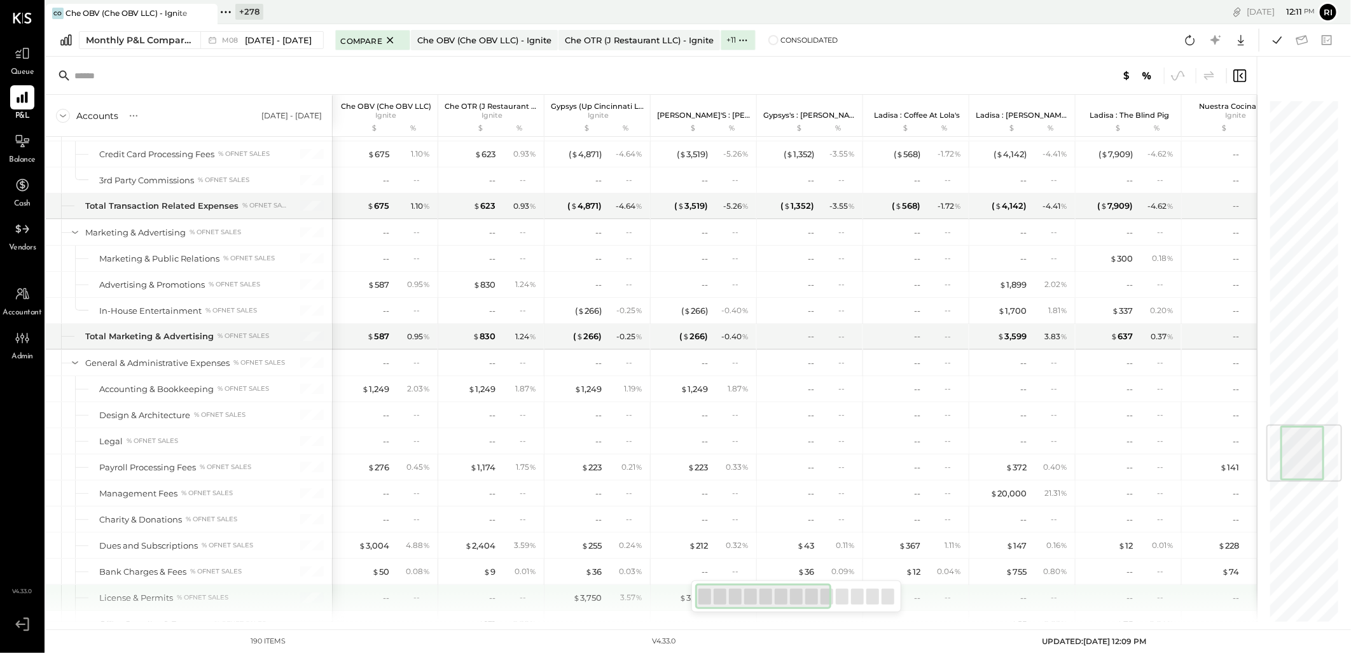
drag, startPoint x: 723, startPoint y: 594, endPoint x: 687, endPoint y: 596, distance: 36.4
click at [687, 596] on div "Accounts S % GL [DATE] - [DATE] Che OBV (Che OBV LLC) Ignite $ % Che OTR (J Res…" at bounding box center [651, 339] width 1211 height 565
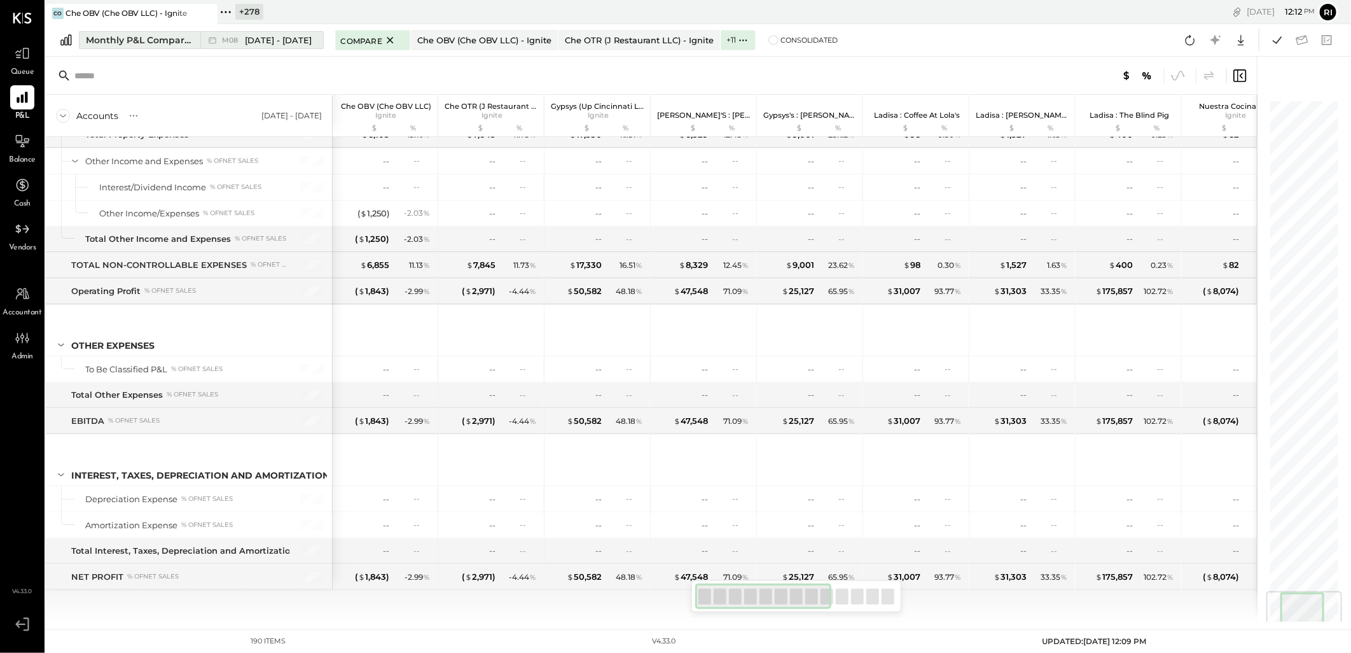
click at [148, 38] on div "Monthly P&L Comparison" at bounding box center [139, 40] width 107 height 13
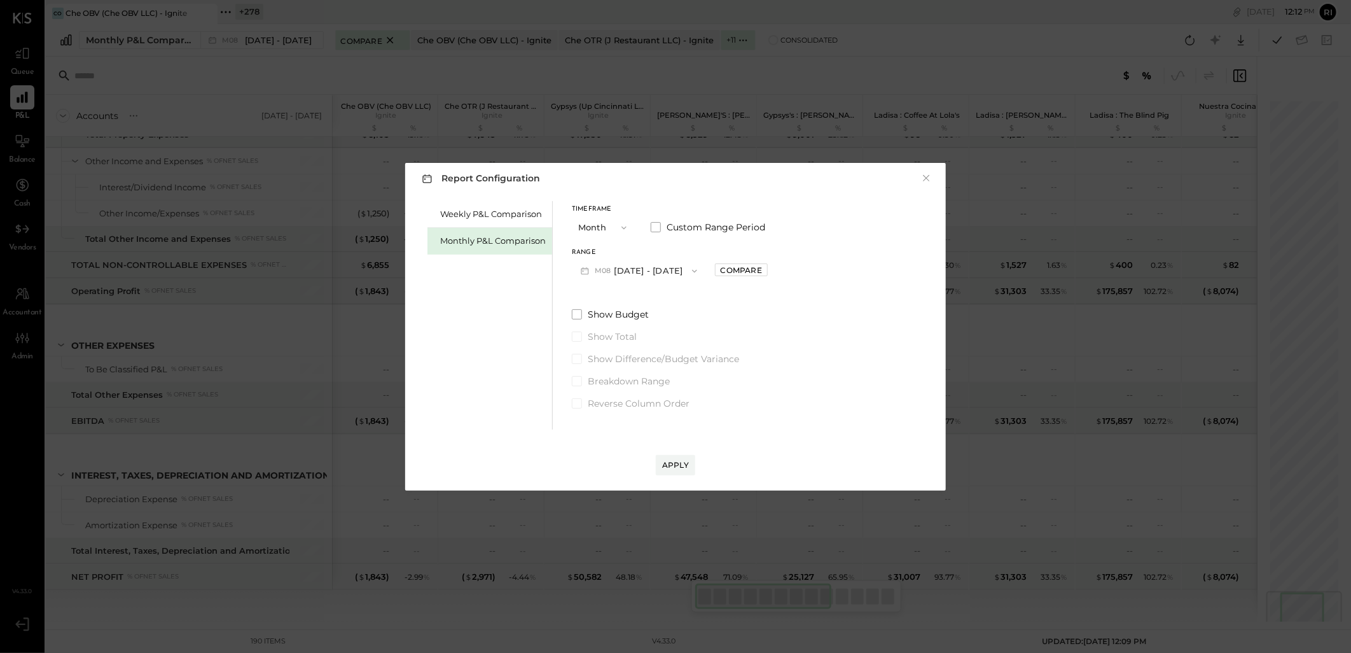
click at [928, 179] on button "×" at bounding box center [926, 178] width 11 height 13
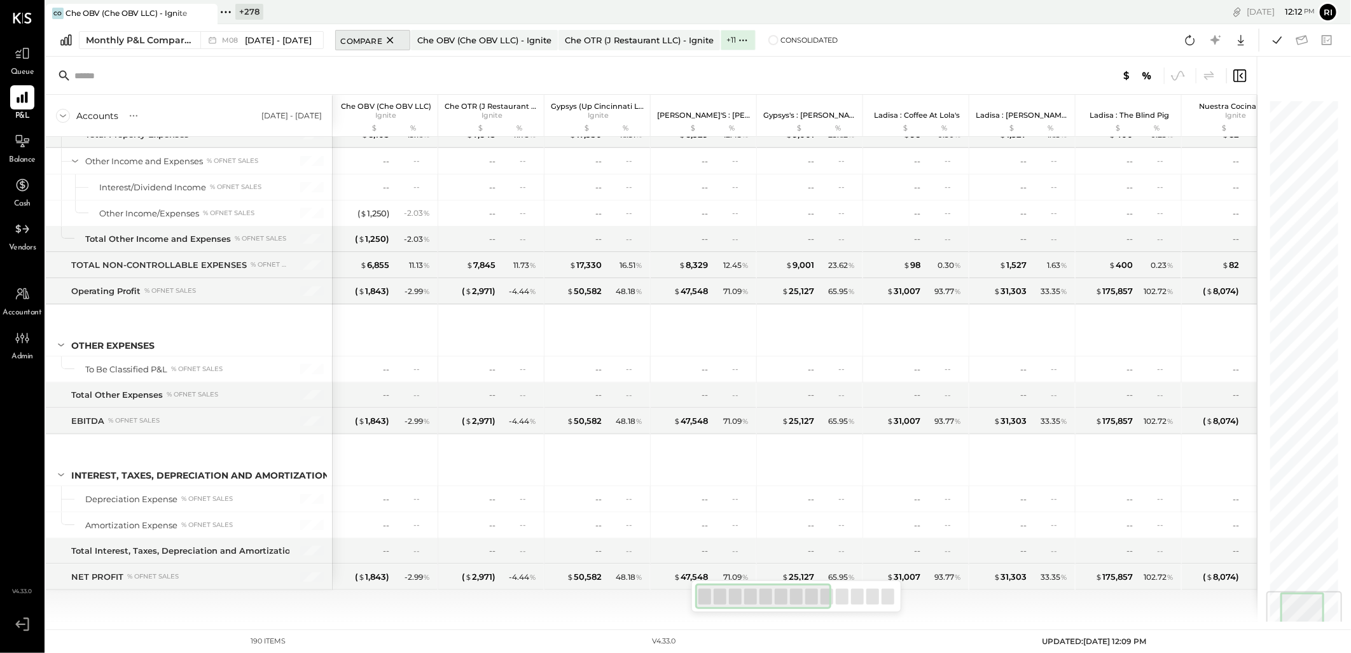
click at [352, 43] on span "Compare" at bounding box center [361, 40] width 41 height 13
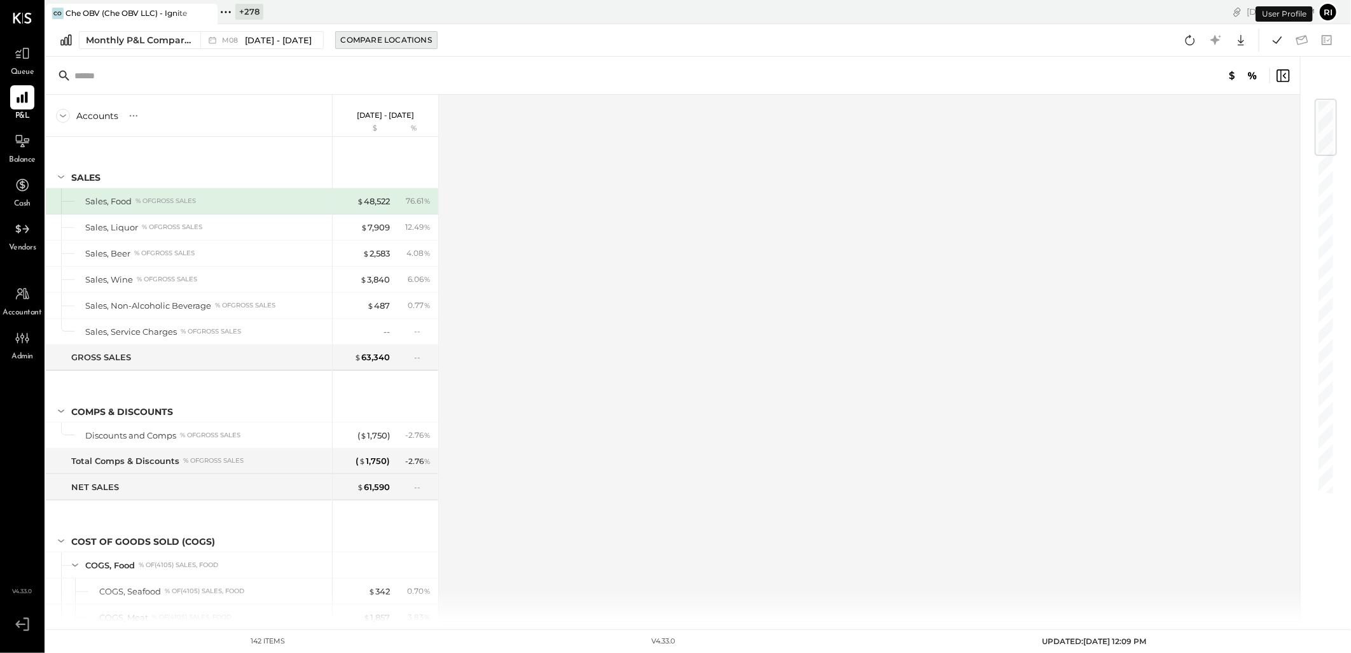
click at [366, 41] on div "Compare Locations" at bounding box center [386, 39] width 91 height 11
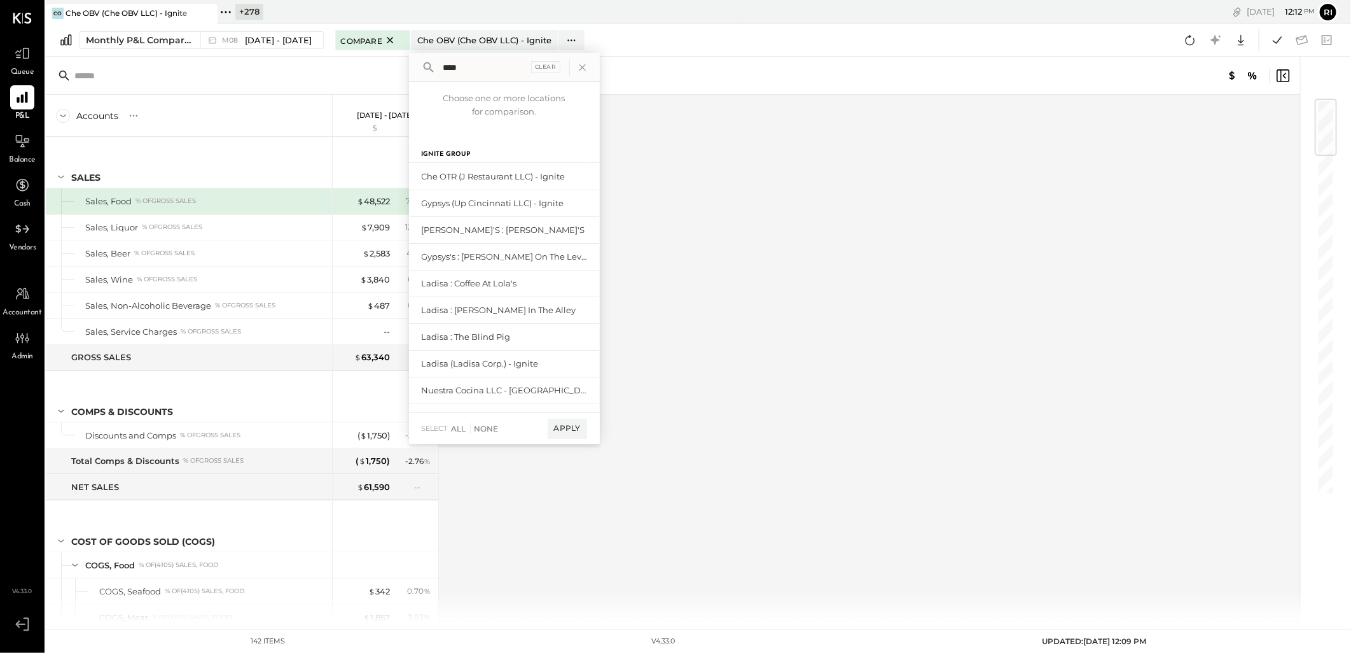
type input "****"
